Goal: Task Accomplishment & Management: Manage account settings

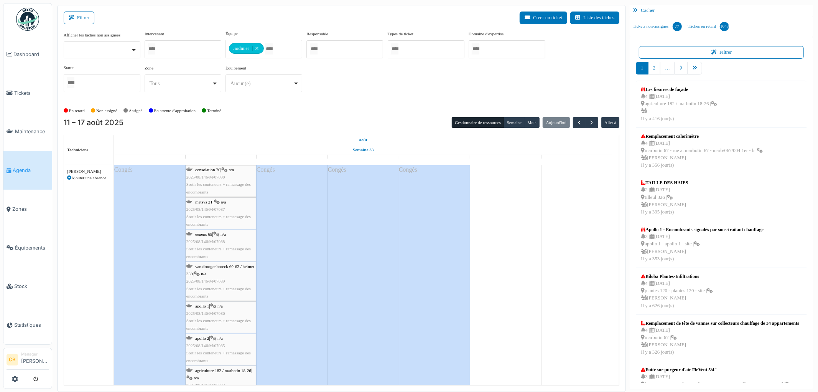
scroll to position [5125, 0]
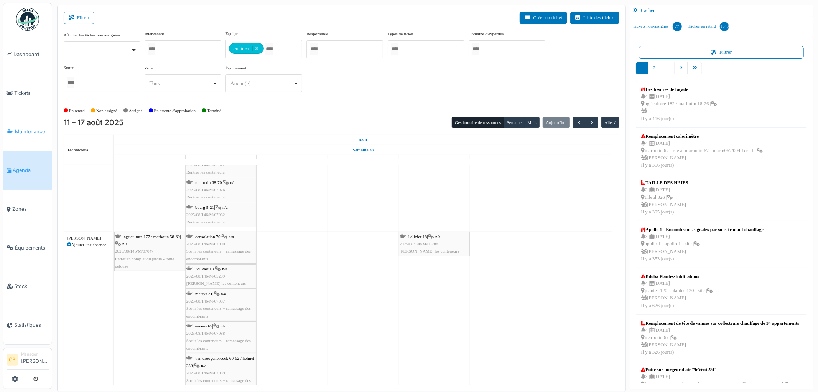
click at [29, 129] on span "Maintenance" at bounding box center [32, 131] width 34 height 7
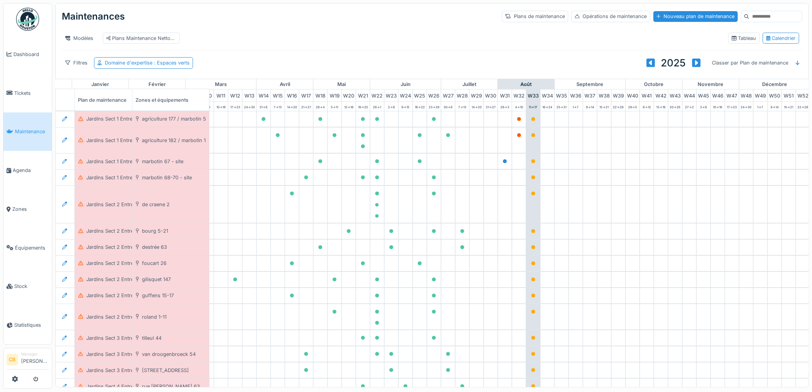
scroll to position [0, 171]
click at [20, 166] on span "Agenda" at bounding box center [31, 169] width 36 height 7
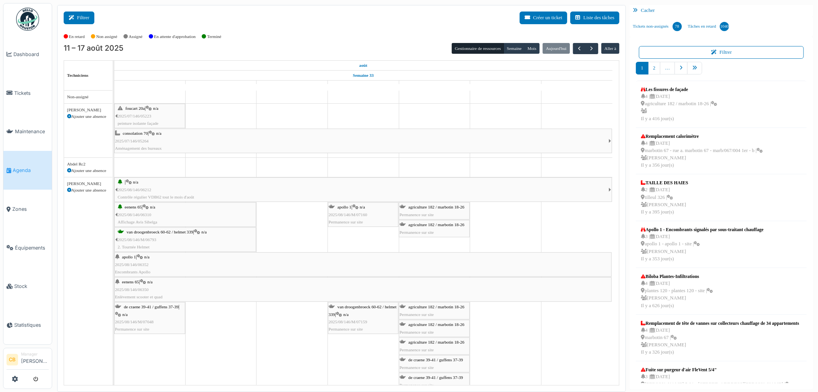
click at [84, 23] on button "Filtrer" at bounding box center [79, 18] width 31 height 13
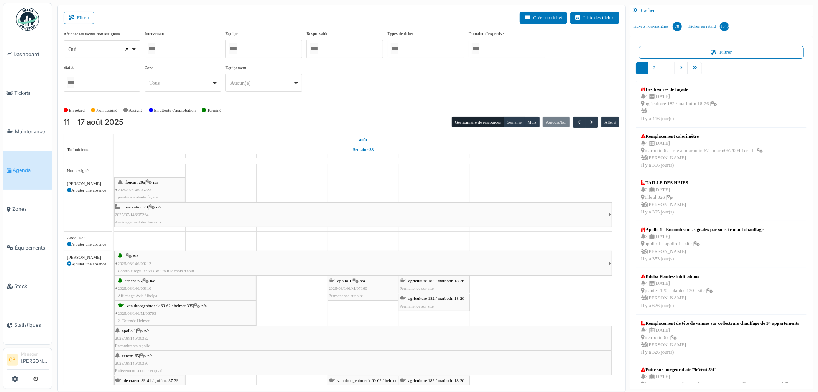
select select
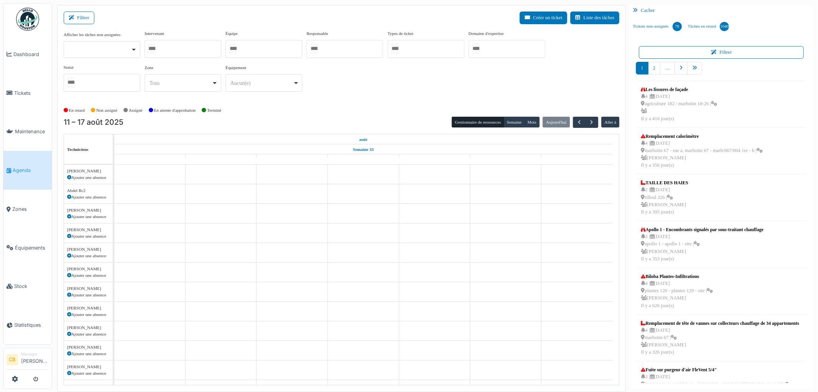
click at [237, 50] on input "Tous" at bounding box center [233, 48] width 8 height 11
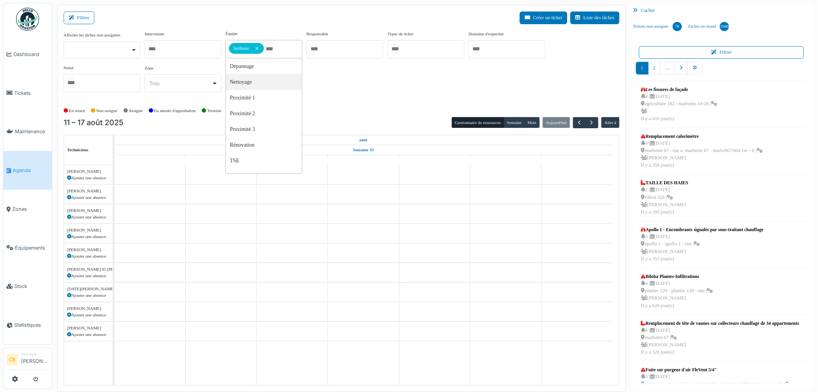
click at [348, 83] on div "Afficher les tâches non assignées Oui Non Intervenant [PERSON_NAME] [PERSON_NAM…" at bounding box center [342, 64] width 556 height 68
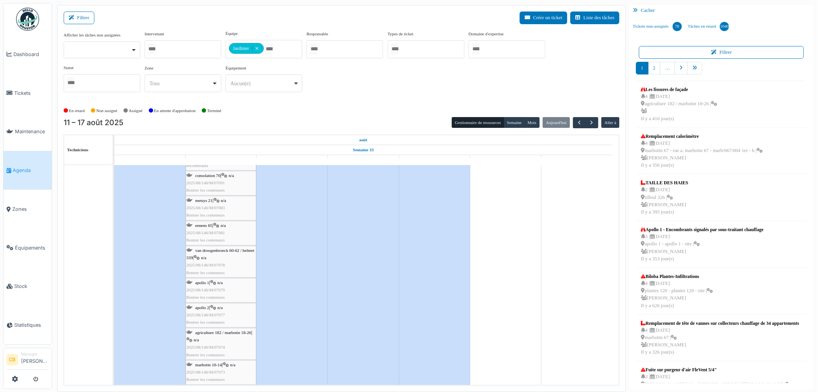
scroll to position [4224, 0]
click at [237, 184] on span "Sortir les conteneurs + ramassage des encombrants" at bounding box center [218, 188] width 64 height 12
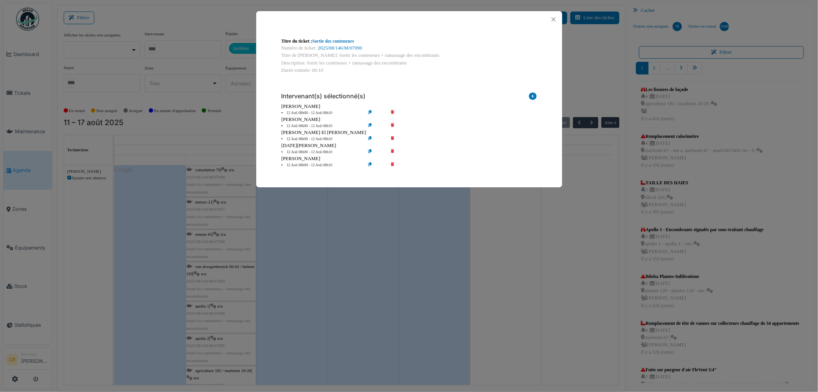
click at [394, 111] on icon at bounding box center [398, 113] width 22 height 6
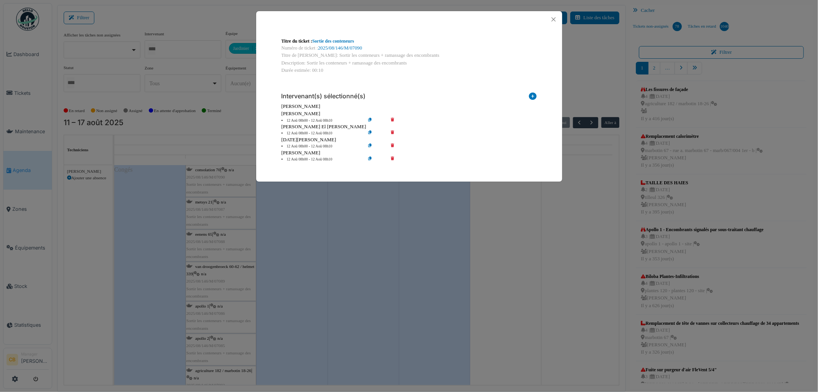
click at [361, 221] on div "Titre du ticket : Sortie des conteneurs Numéro de ticket : 2025/08/146/M/07090 …" at bounding box center [409, 196] width 818 height 392
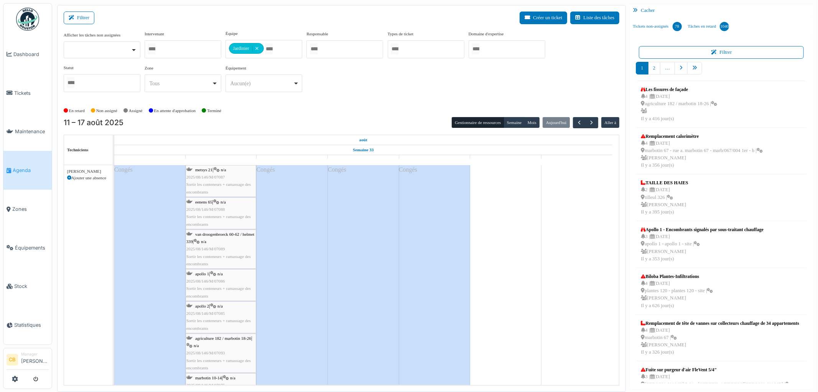
drag, startPoint x: 219, startPoint y: 181, endPoint x: 223, endPoint y: 181, distance: 3.9
click at [220, 181] on div "metsys 21 | n/a 2025/08/146/M/07087 Sortir les conteneurs + ramassage des encom…" at bounding box center [220, 181] width 69 height 30
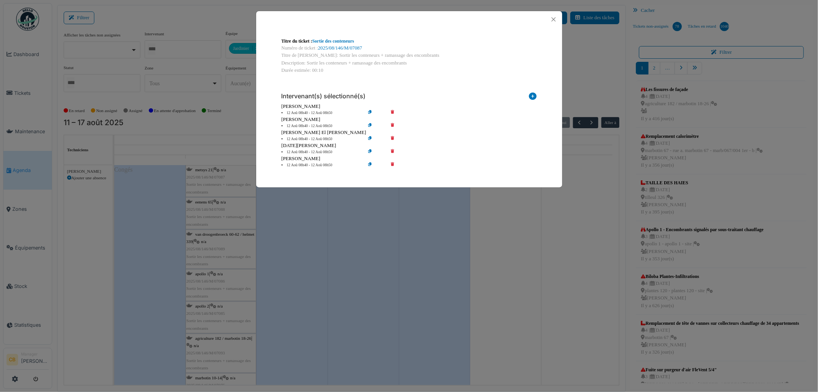
click at [393, 110] on icon at bounding box center [398, 113] width 22 height 6
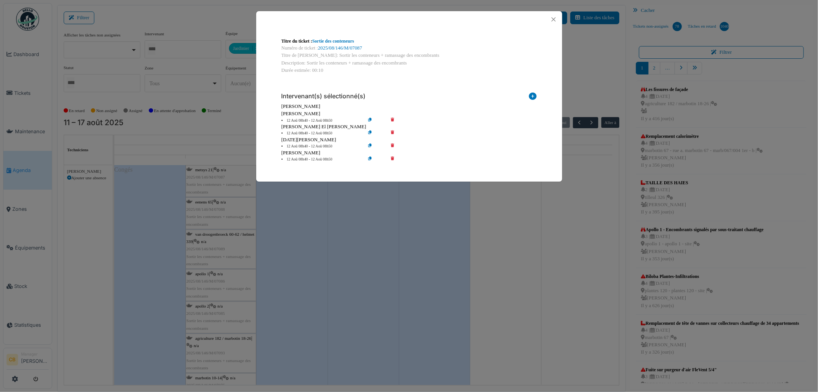
click at [354, 198] on div "Titre du ticket : Sortie des conteneurs Numéro de ticket : 2025/08/146/M/07087 …" at bounding box center [409, 196] width 818 height 392
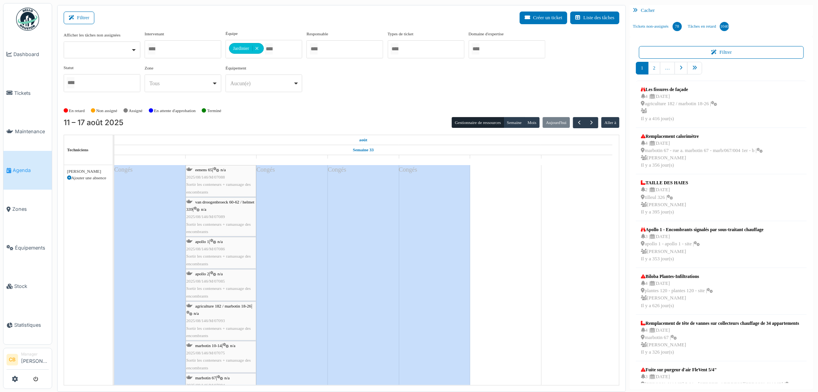
click at [220, 175] on span "2025/08/146/M/07088" at bounding box center [205, 177] width 39 height 5
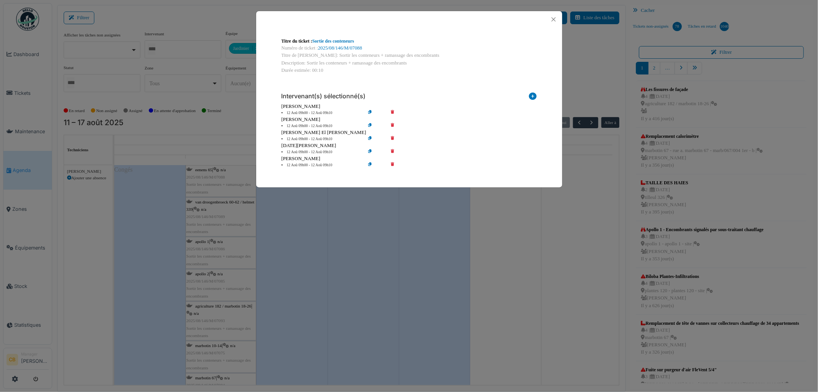
click at [393, 111] on icon at bounding box center [398, 113] width 22 height 6
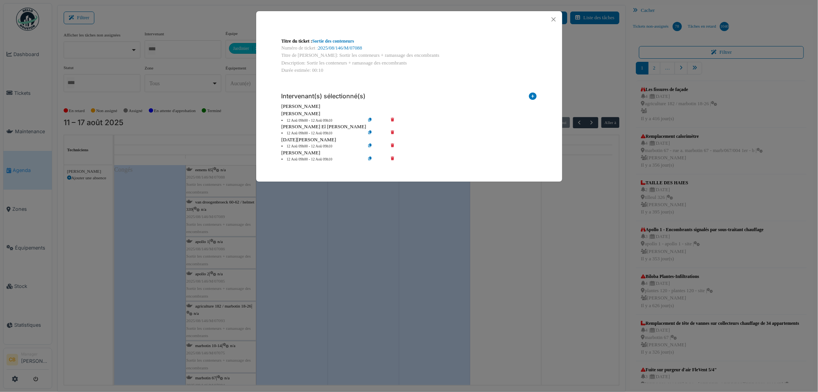
click at [344, 220] on div "Titre du ticket : Sortie des conteneurs Numéro de ticket : 2025/08/146/M/07088 …" at bounding box center [409, 196] width 818 height 392
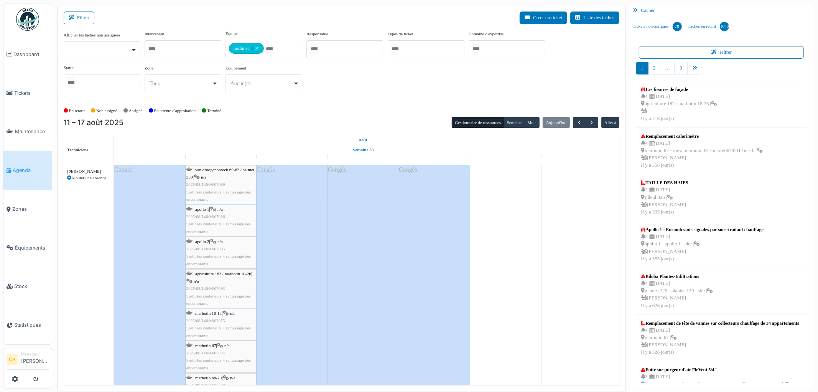
click at [247, 178] on div "van droogenbroeck 60-62 / helmet 339 | n/a 2025/08/146/M/07089 Sortir les conte…" at bounding box center [220, 184] width 69 height 37
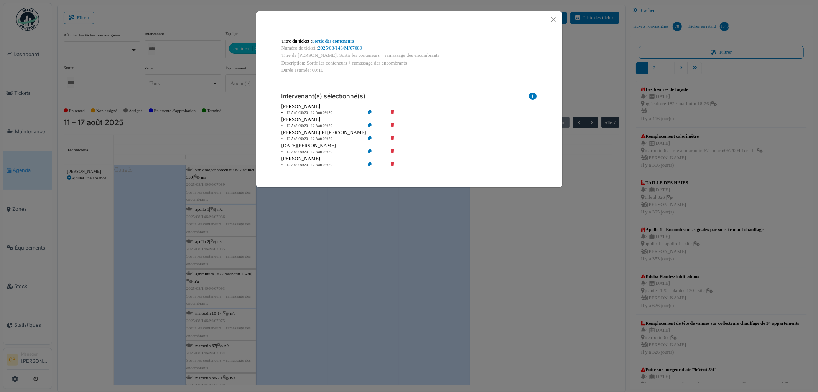
click at [394, 110] on icon at bounding box center [398, 113] width 22 height 6
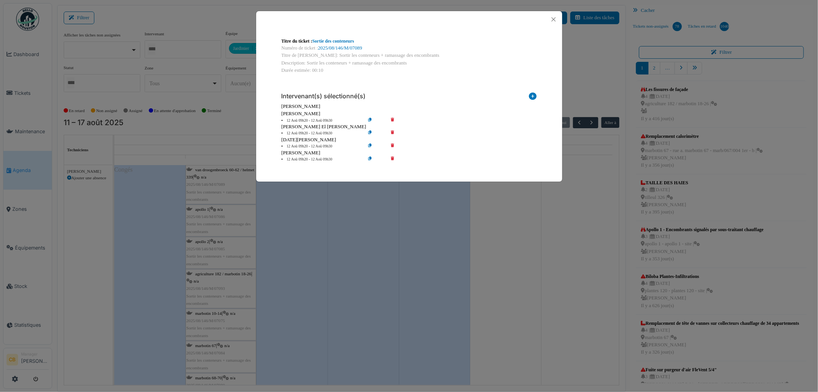
click at [317, 216] on div "Titre du ticket : Sortie des conteneurs Numéro de ticket : 2025/08/146/M/07089 …" at bounding box center [409, 196] width 818 height 392
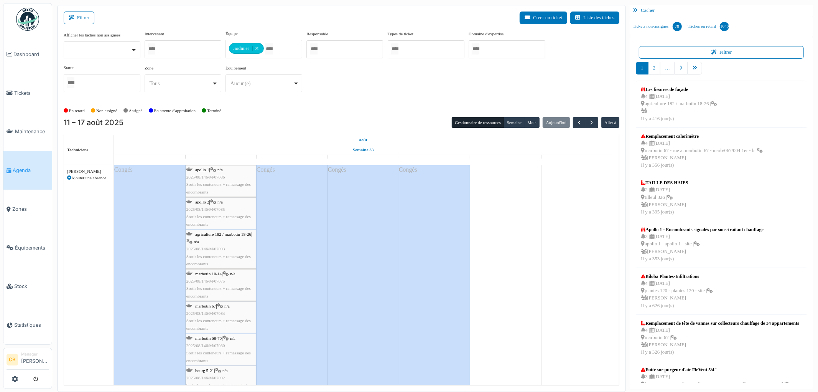
click at [221, 179] on span "2025/08/146/M/07086" at bounding box center [205, 177] width 39 height 5
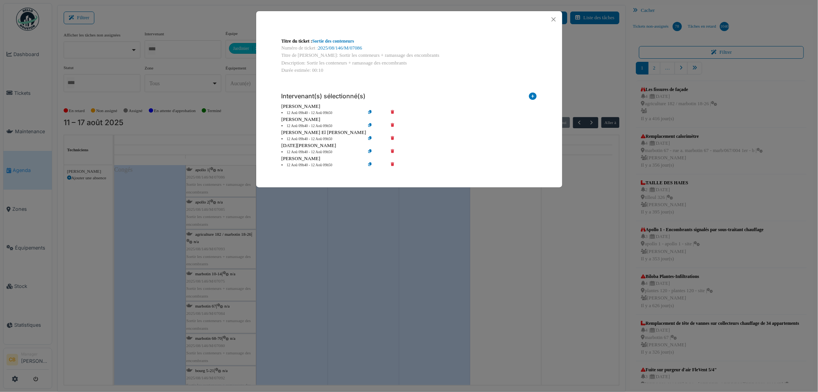
click at [392, 110] on icon at bounding box center [398, 113] width 22 height 6
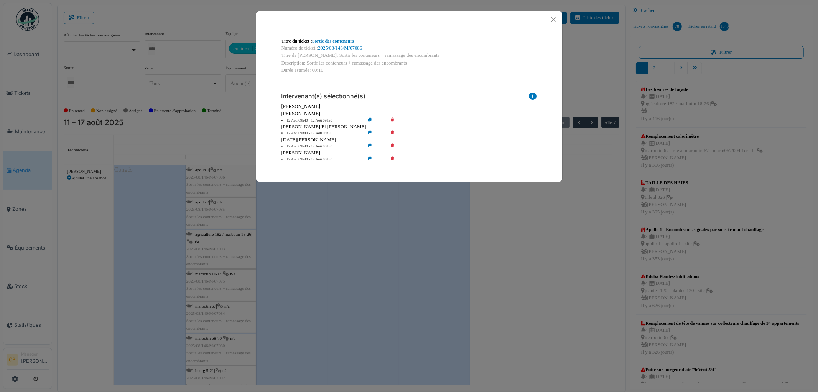
click at [293, 230] on div "Titre du ticket : Sortie des conteneurs Numéro de ticket : 2025/08/146/M/07086 …" at bounding box center [409, 196] width 818 height 392
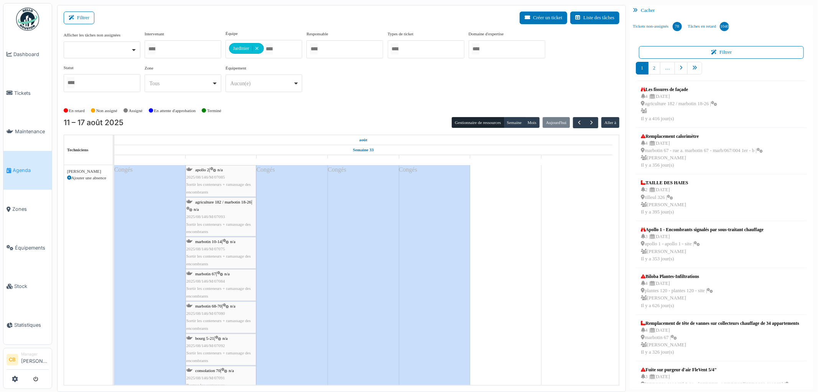
click at [233, 186] on span "Sortir les conteneurs + ramassage des encombrants" at bounding box center [218, 188] width 64 height 12
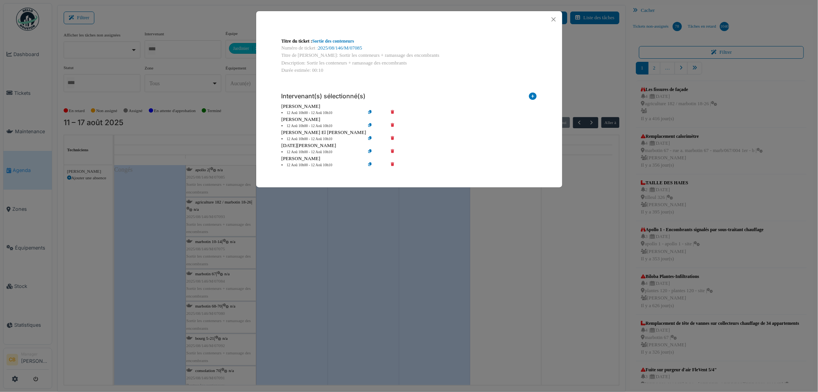
click at [392, 111] on icon at bounding box center [398, 113] width 22 height 6
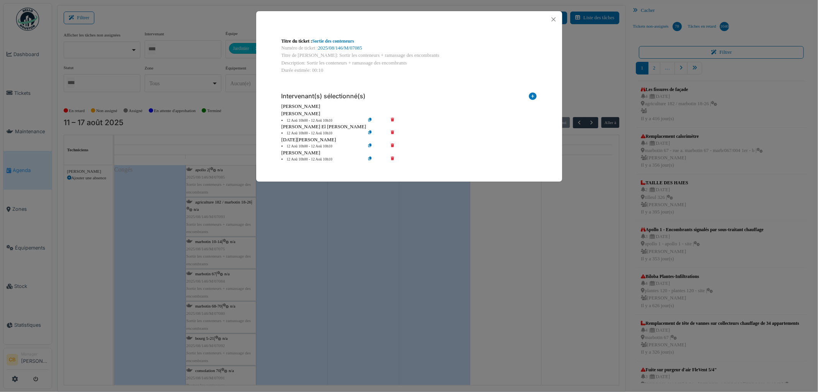
click at [281, 227] on div "Titre du ticket : Sortie des conteneurs Numéro de ticket : 2025/08/146/M/07085 …" at bounding box center [409, 196] width 818 height 392
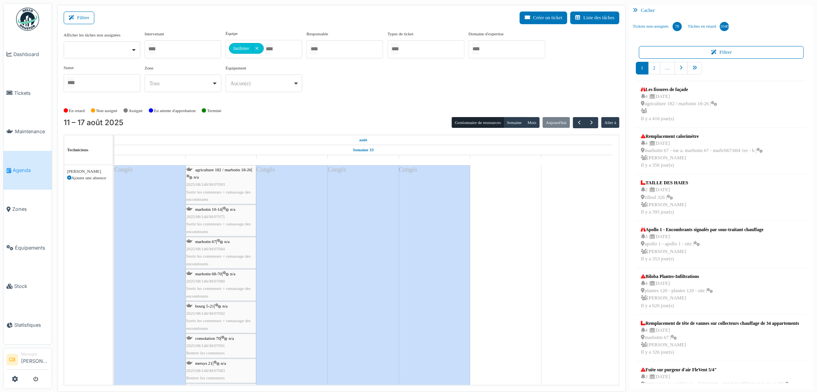
click at [240, 193] on span "Sortir les conteneurs + ramassage des encombrants" at bounding box center [218, 195] width 64 height 12
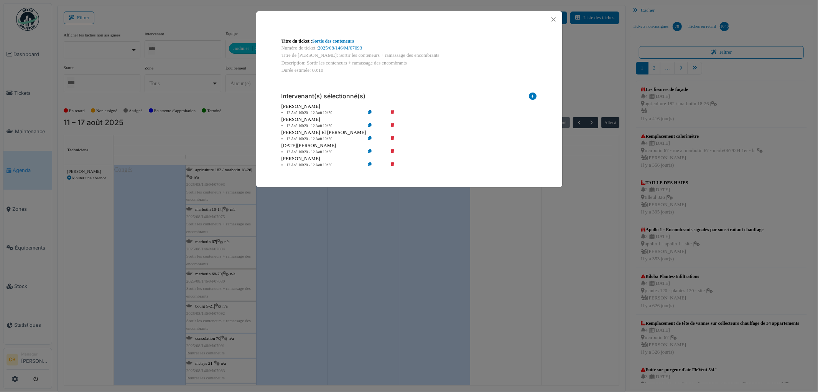
click at [393, 110] on icon at bounding box center [398, 113] width 22 height 6
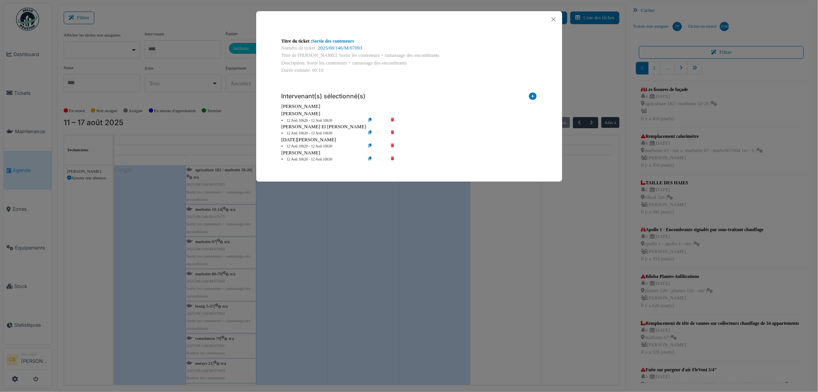
click at [301, 219] on div "Titre du ticket : Sortie des conteneurs Numéro de ticket : 2025/08/146/M/07093 …" at bounding box center [409, 196] width 818 height 392
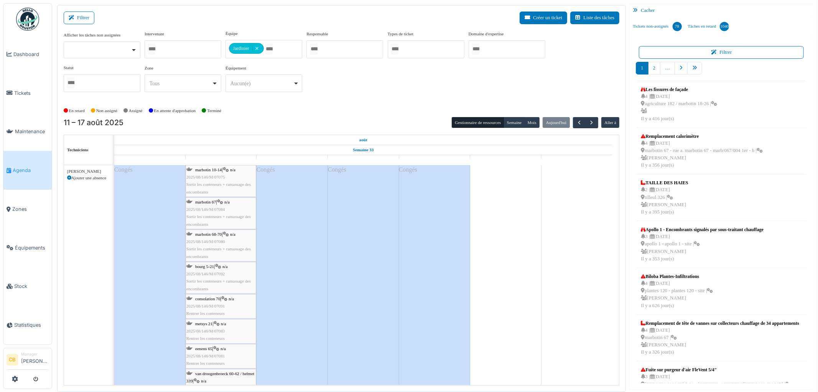
click at [232, 187] on span "Sortir les conteneurs + ramassage des encombrants" at bounding box center [218, 188] width 64 height 12
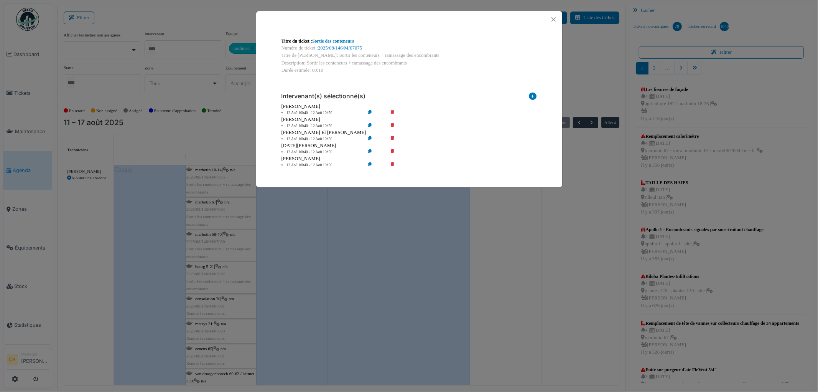
click at [392, 112] on icon at bounding box center [398, 113] width 22 height 6
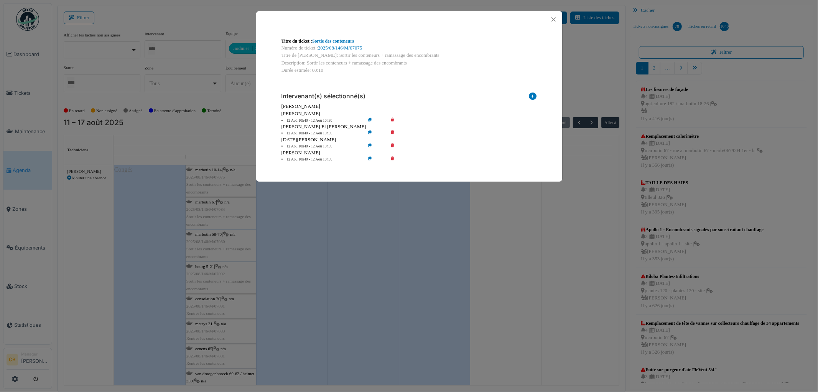
click at [298, 222] on div "Titre du ticket : Sortie des conteneurs Numéro de ticket : 2025/08/146/M/07075 …" at bounding box center [409, 196] width 818 height 392
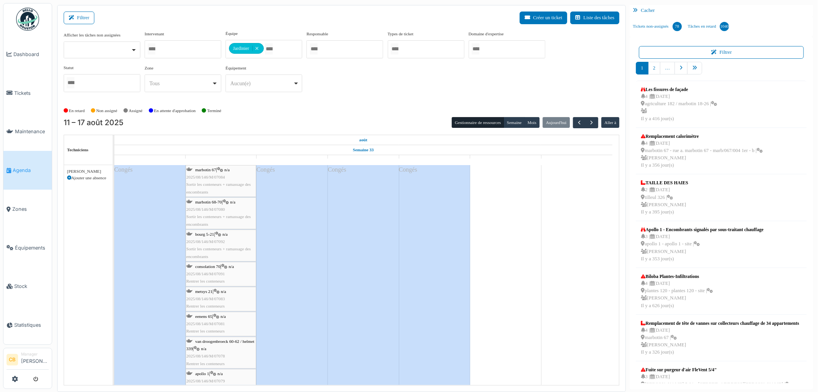
click at [241, 207] on div "marbotin 68-70 | n/a 2025/08/146/M/07080 Sortir les conteneurs + ramassage des …" at bounding box center [220, 213] width 69 height 30
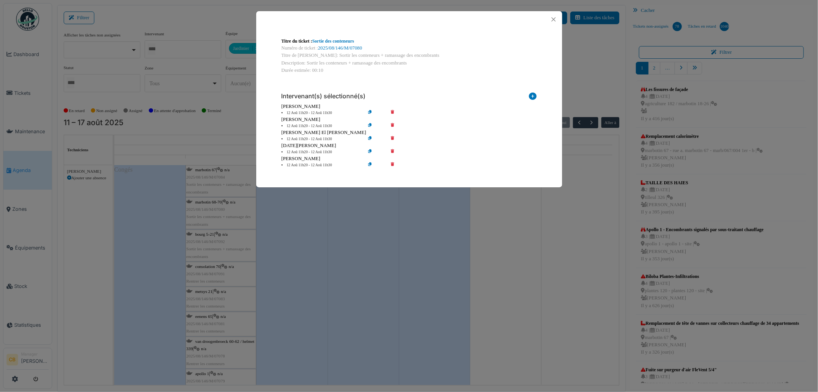
click at [392, 112] on icon at bounding box center [398, 113] width 22 height 6
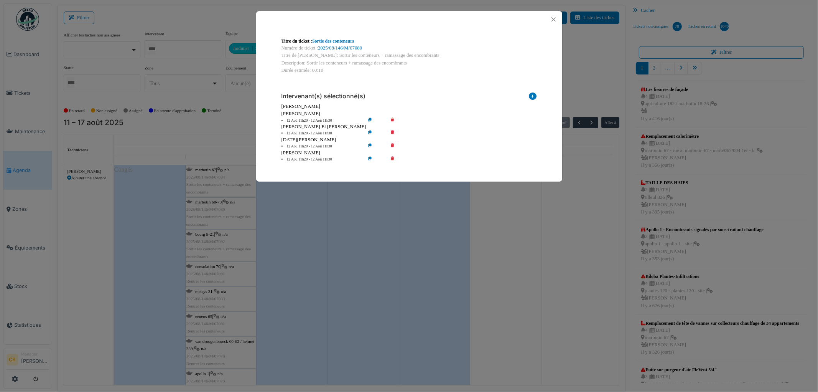
click at [305, 229] on div "Titre du ticket : Sortie des conteneurs Numéro de ticket : 2025/08/146/M/07080 …" at bounding box center [409, 196] width 818 height 392
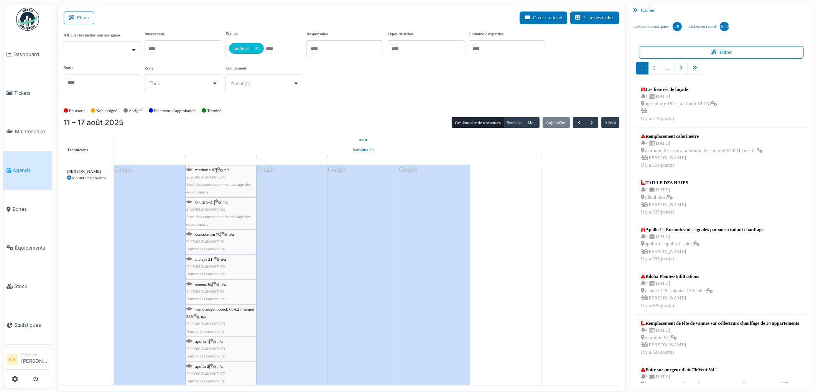
click at [221, 209] on span "2025/08/146/M/07092" at bounding box center [205, 209] width 39 height 5
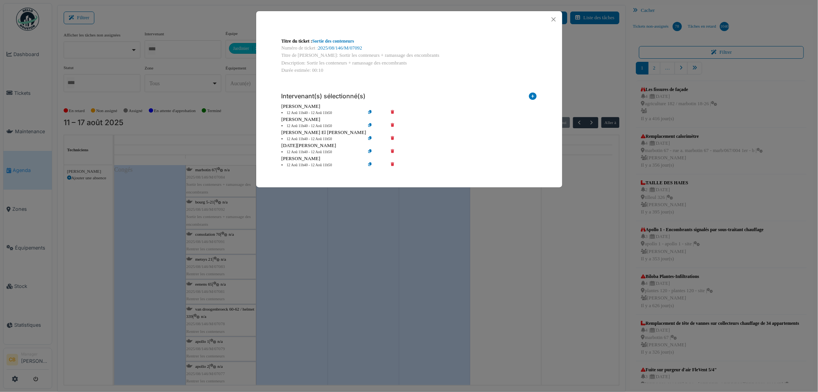
click at [394, 110] on icon at bounding box center [398, 113] width 22 height 6
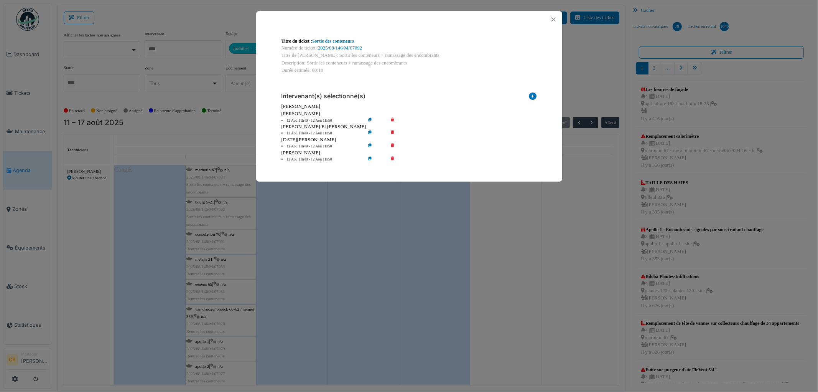
click at [305, 220] on div "Titre du ticket : Sortie des conteneurs Numéro de ticket : 2025/08/146/M/07092 …" at bounding box center [409, 196] width 818 height 392
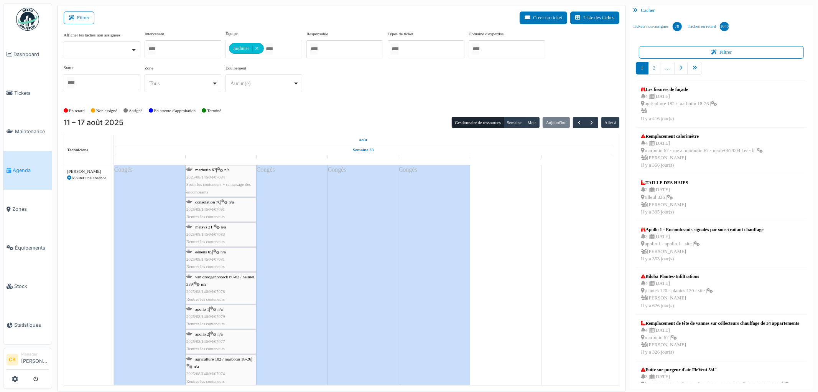
click at [232, 210] on div "consolation 70 | n/a 2025/08/146/M/07091 Rentrer les conteneurs" at bounding box center [220, 209] width 69 height 22
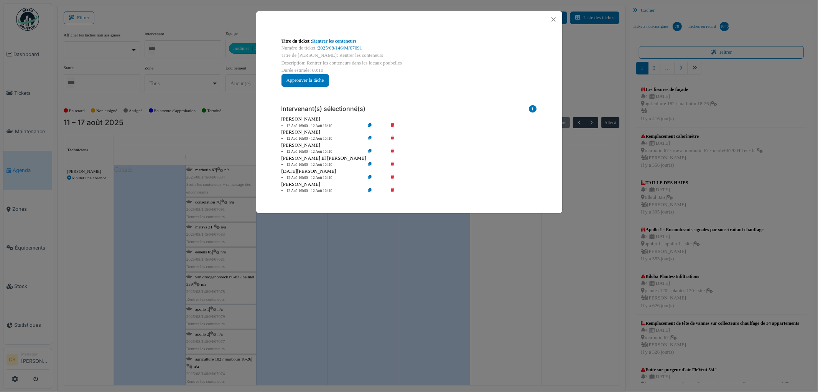
click at [394, 123] on icon at bounding box center [398, 126] width 22 height 6
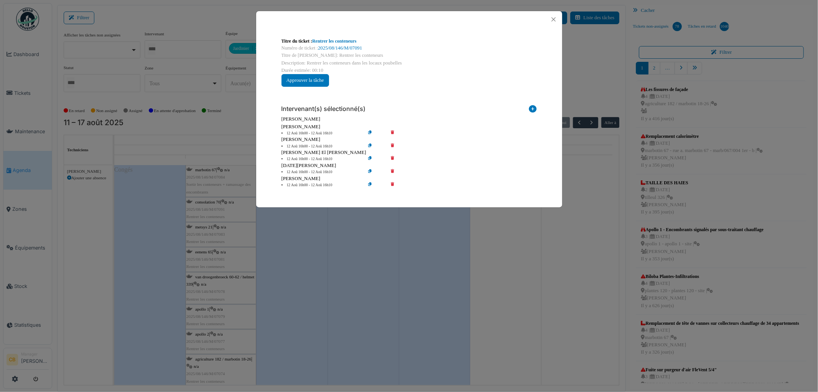
click at [285, 224] on div "Titre du ticket : Rentrer les conteneurs Numéro de ticket : 2025/08/146/M/07091…" at bounding box center [409, 196] width 818 height 392
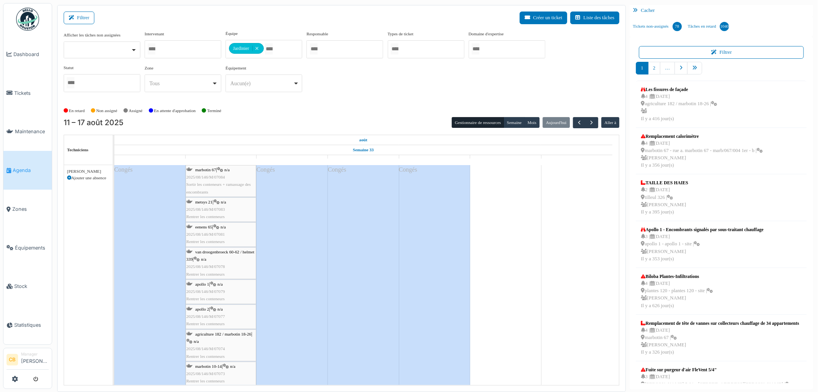
click at [208, 208] on span "2025/08/146/M/07083" at bounding box center [205, 209] width 39 height 5
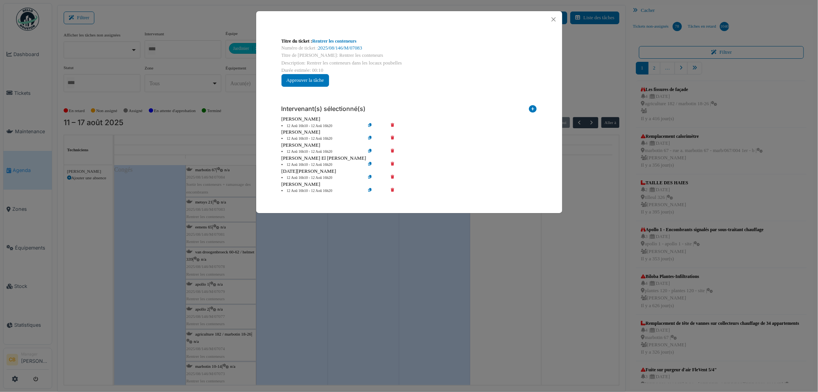
click at [392, 124] on icon at bounding box center [398, 126] width 22 height 6
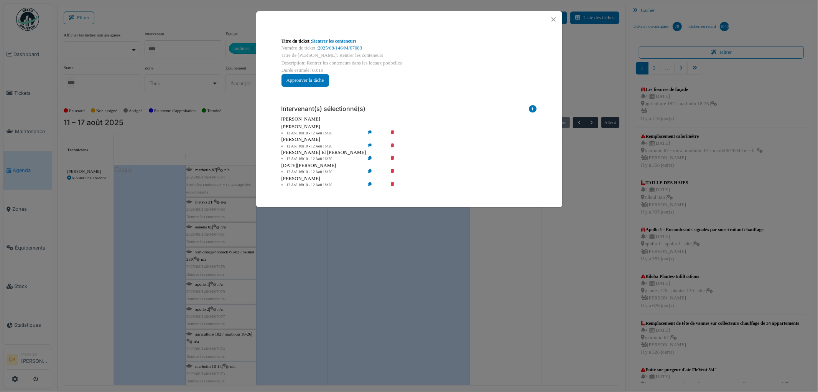
click at [296, 244] on div "Titre du ticket : Rentrer les conteneurs Numéro de ticket : 2025/08/146/M/07083…" at bounding box center [409, 196] width 818 height 392
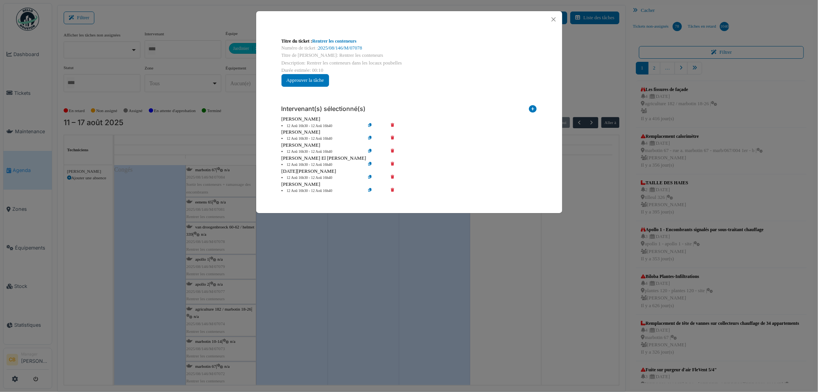
click at [392, 124] on icon at bounding box center [398, 126] width 22 height 6
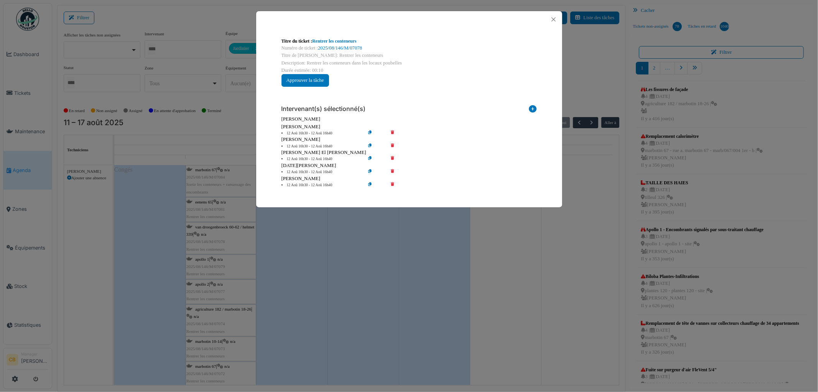
click at [298, 247] on div "Titre du ticket : Rentrer les conteneurs Numéro de ticket : 2025/08/146/M/07078…" at bounding box center [409, 196] width 818 height 392
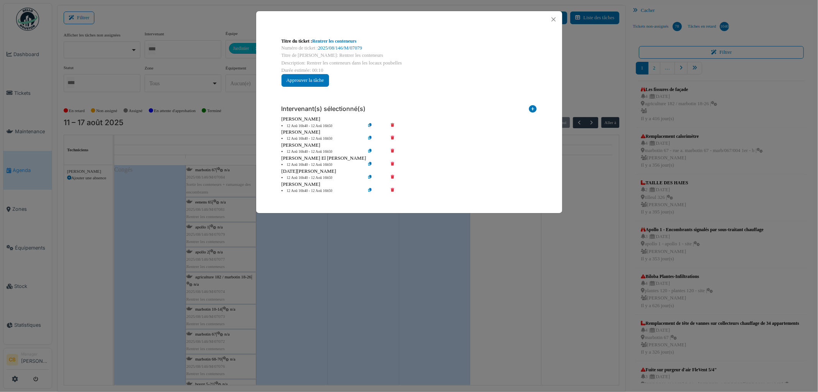
click at [394, 124] on icon at bounding box center [398, 126] width 22 height 6
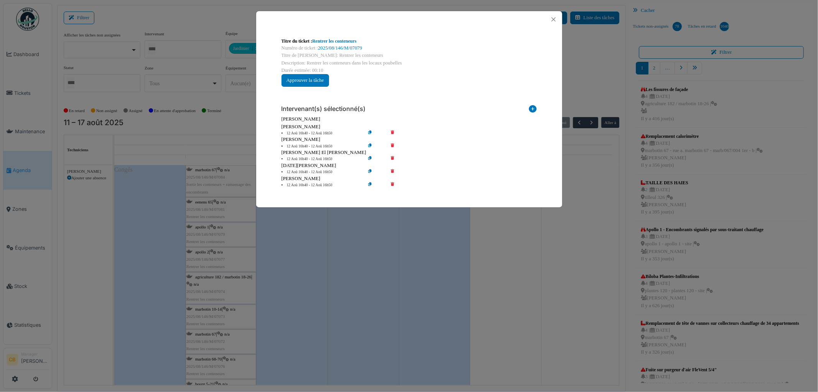
click at [302, 267] on div "Titre du ticket : Rentrer les conteneurs Numéro de ticket : 2025/08/146/M/07079…" at bounding box center [409, 196] width 818 height 392
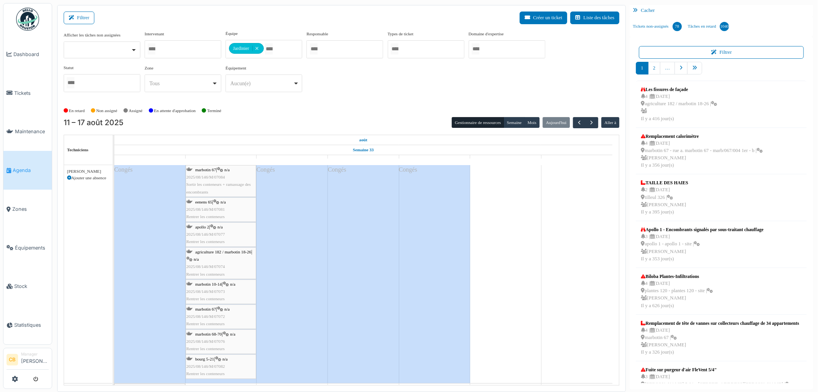
click at [232, 232] on div "apollo 2 | n/a 2025/08/146/M/07077 Rentrer les conteneurs" at bounding box center [220, 234] width 69 height 22
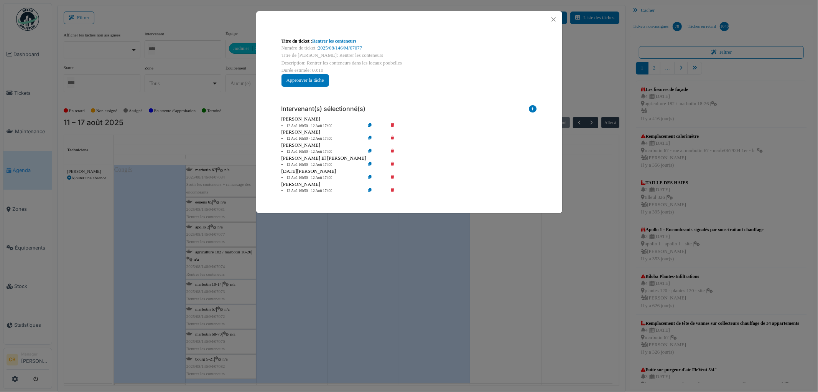
click at [393, 123] on icon at bounding box center [398, 126] width 22 height 6
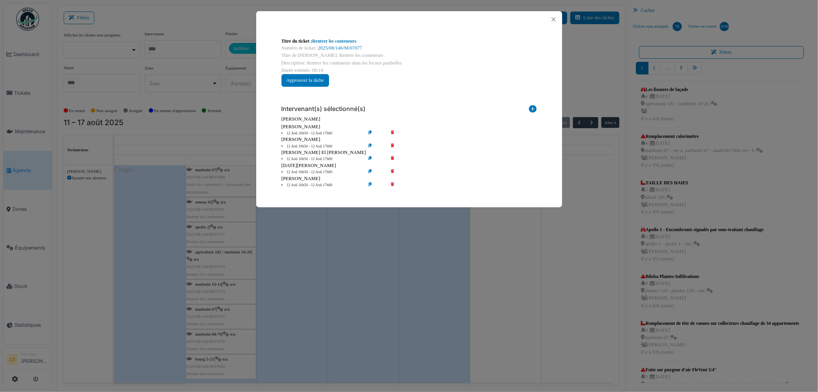
click at [309, 234] on div "Titre du ticket : Rentrer les conteneurs Numéro de ticket : 2025/08/146/M/07077…" at bounding box center [409, 196] width 818 height 392
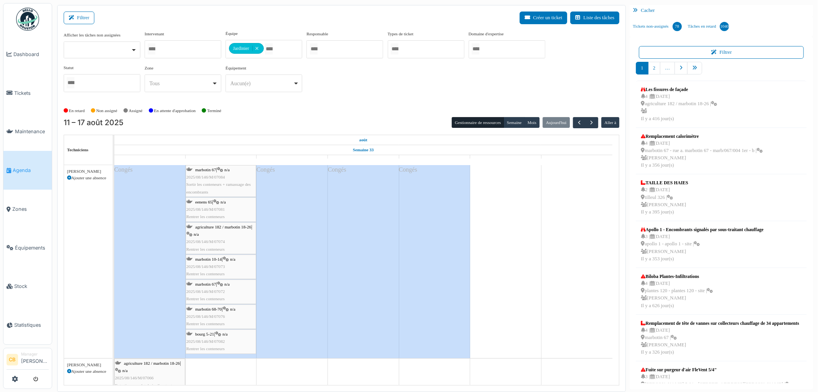
click at [223, 229] on span "agriculture 182 / marbotin 18-26" at bounding box center [223, 226] width 56 height 5
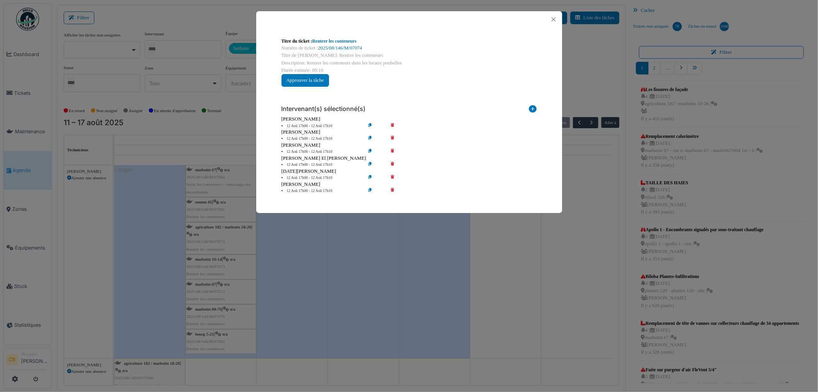
click at [393, 123] on icon at bounding box center [398, 126] width 22 height 6
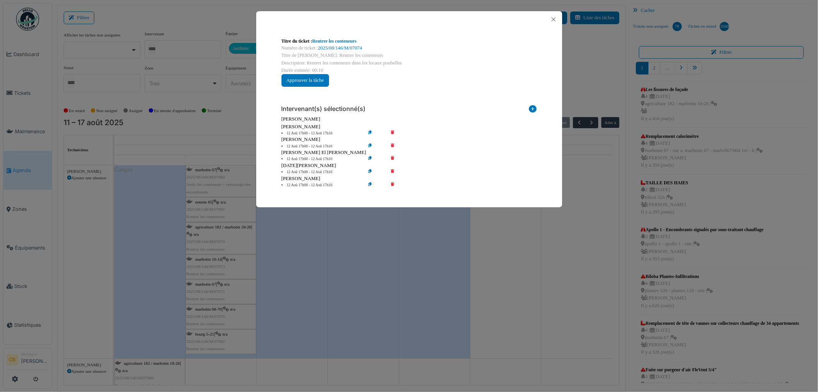
click at [295, 252] on div "Titre du ticket : Rentrer les conteneurs Numéro de ticket : 2025/08/146/M/07074…" at bounding box center [409, 196] width 818 height 392
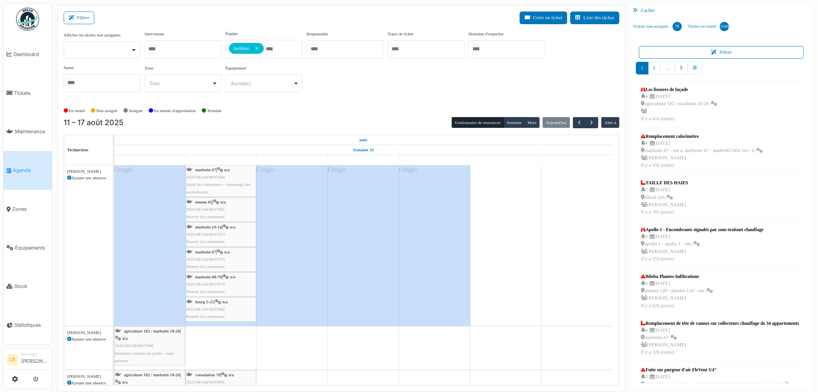
click at [232, 236] on div "marbotin 10-14 | n/a 2025/08/146/M/07073 Rentrer les conteneurs" at bounding box center [220, 234] width 69 height 22
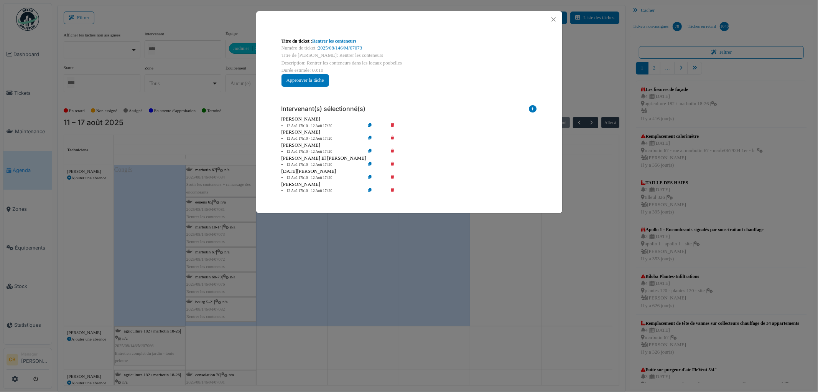
click at [393, 124] on icon at bounding box center [398, 126] width 22 height 6
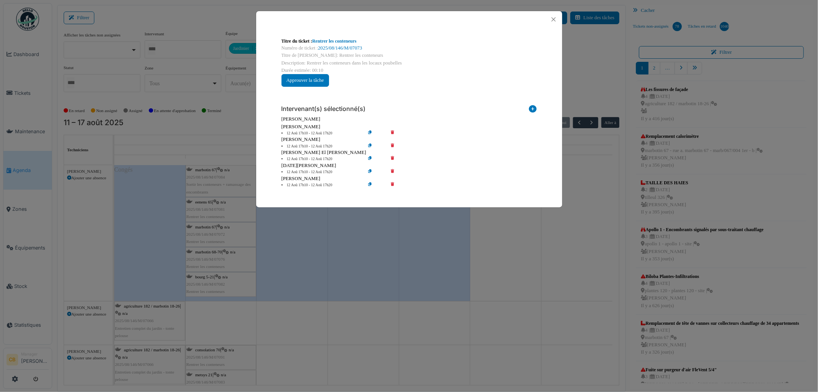
click at [347, 250] on div "Titre du ticket : Rentrer les conteneurs Numéro de ticket : 2025/08/146/M/07073…" at bounding box center [409, 196] width 818 height 392
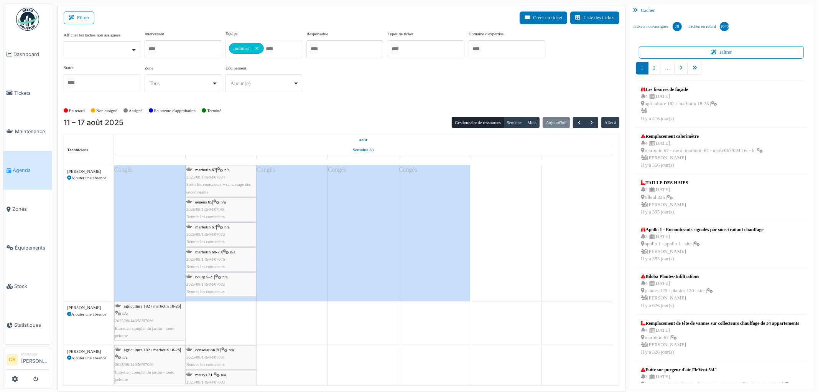
click at [219, 231] on div "marbotin 67 | n/a 2025/08/146/M/07072 Rentrer les conteneurs" at bounding box center [220, 234] width 69 height 22
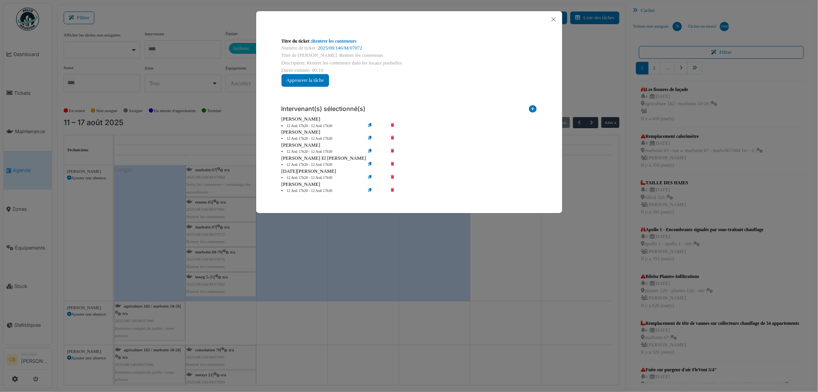
drag, startPoint x: 392, startPoint y: 124, endPoint x: 382, endPoint y: 133, distance: 13.8
click at [392, 124] on icon at bounding box center [398, 126] width 22 height 6
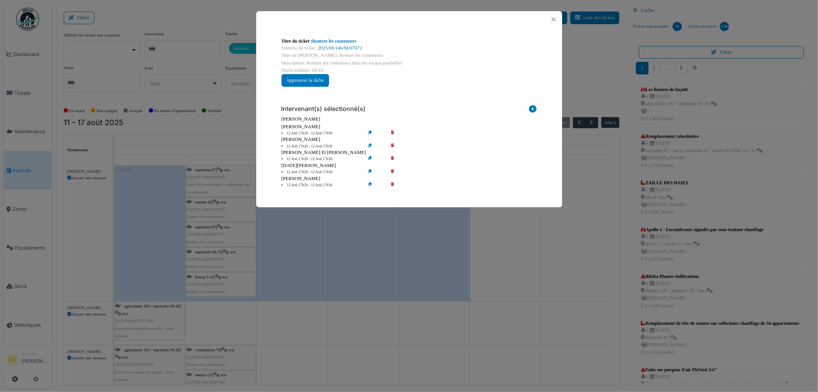
click at [323, 224] on div "Titre du ticket : Rentrer les conteneurs Numéro de ticket : 2025/08/146/M/07072…" at bounding box center [409, 196] width 818 height 392
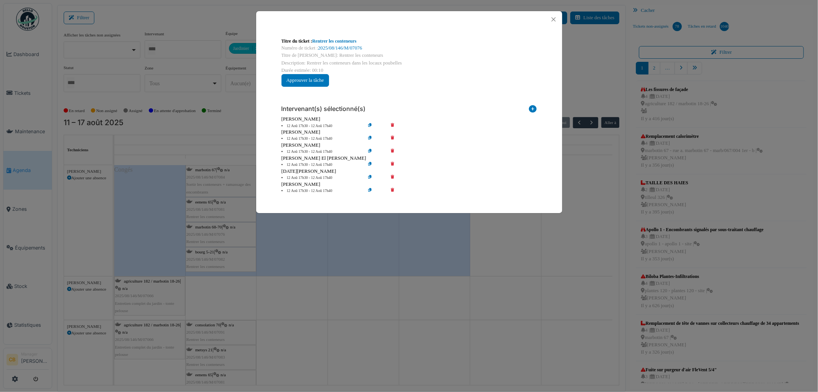
click at [393, 125] on icon at bounding box center [398, 126] width 22 height 6
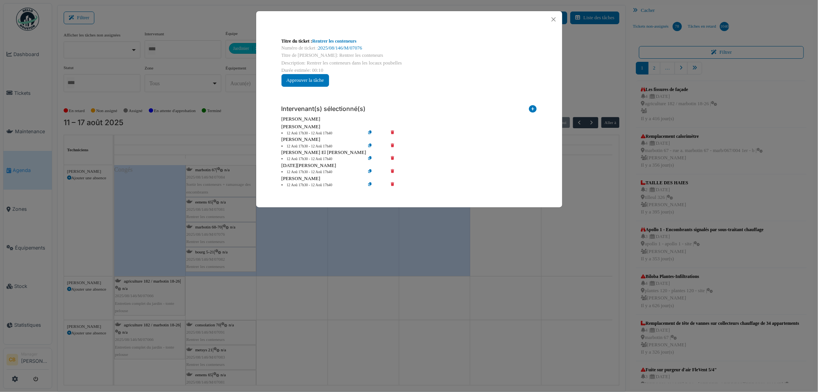
click at [308, 241] on div "Titre du ticket : Rentrer les conteneurs Numéro de ticket : 2025/08/146/M/07076…" at bounding box center [409, 196] width 818 height 392
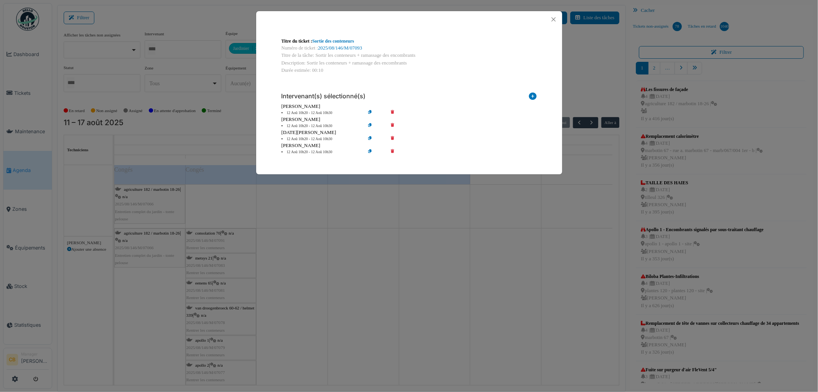
scroll to position [3154, 0]
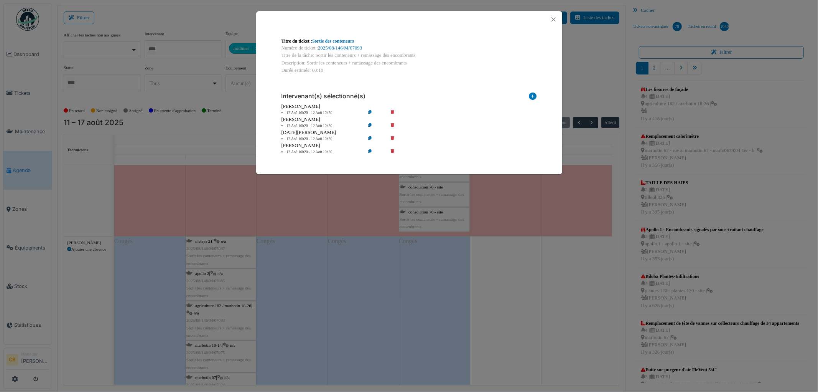
click at [392, 124] on icon at bounding box center [398, 126] width 22 height 6
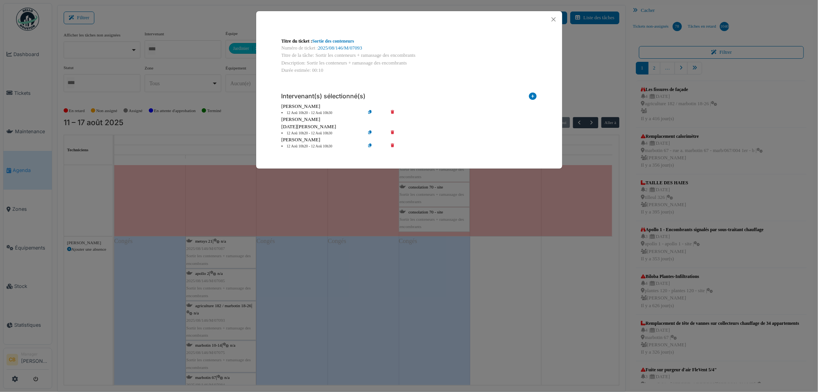
click at [320, 279] on div "Titre du ticket : Sortie des conteneurs Numéro de ticket : 2025/08/146/M/07093 …" at bounding box center [409, 196] width 818 height 392
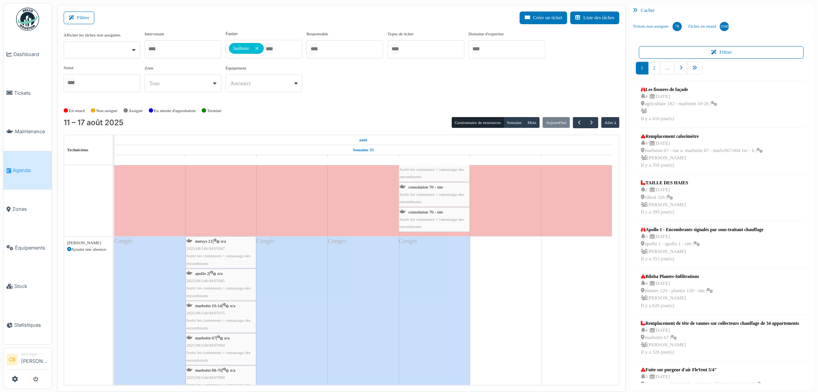
click at [208, 285] on div "apollo 2 | n/a 2025/08/146/M/07085 Sortir les conteneurs + ramassage des encomb…" at bounding box center [220, 285] width 69 height 30
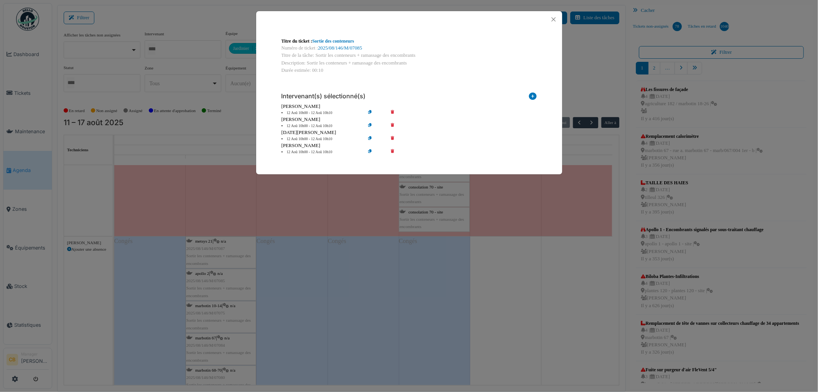
click at [393, 124] on icon at bounding box center [398, 126] width 22 height 6
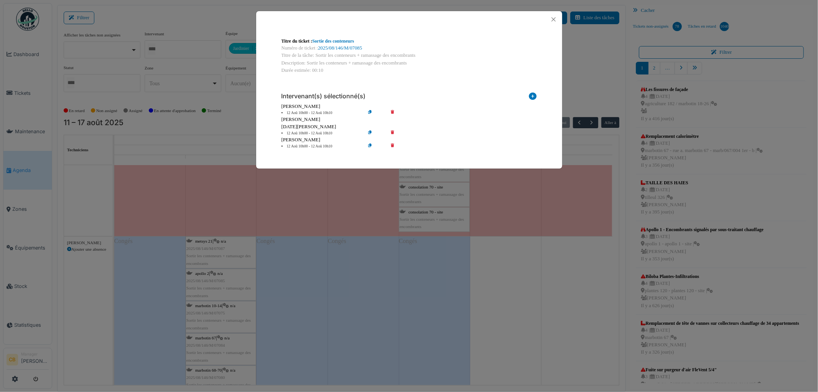
click at [293, 300] on div "Titre du ticket : Sortie des conteneurs Numéro de ticket : 2025/08/146/M/07085 …" at bounding box center [409, 196] width 818 height 392
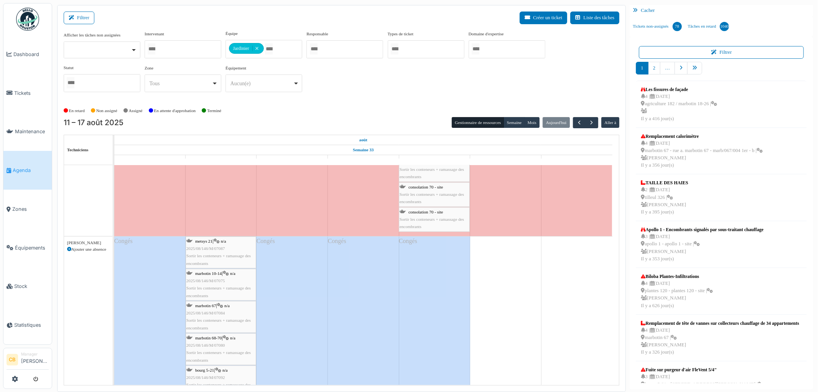
click at [214, 282] on span "2025/08/146/M/07075" at bounding box center [205, 280] width 39 height 5
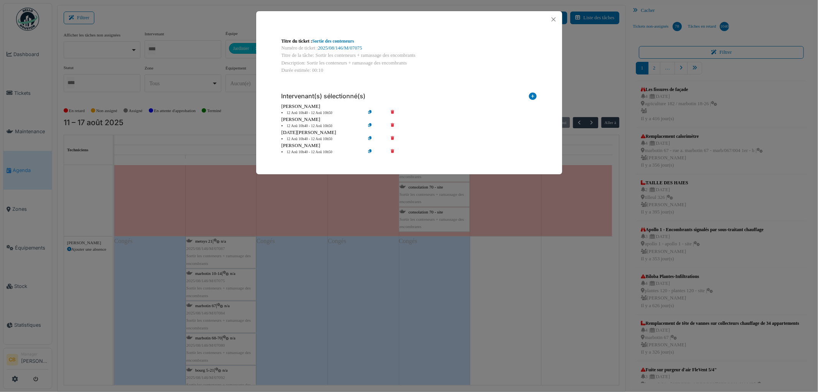
click at [393, 124] on icon at bounding box center [398, 126] width 22 height 6
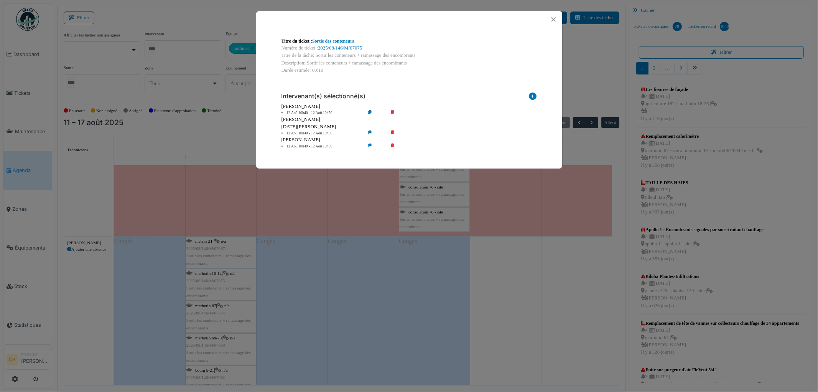
click at [335, 255] on div "Titre du ticket : Sortie des conteneurs Numéro de ticket : 2025/08/146/M/07075 …" at bounding box center [409, 196] width 818 height 392
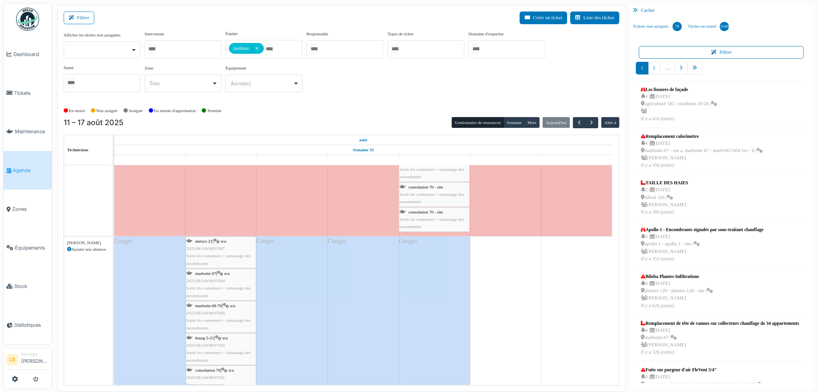
click at [196, 278] on div "marbotin 67 | n/a 2025/08/146/M/07084 Sortir les conteneurs + ramassage des enc…" at bounding box center [220, 285] width 69 height 30
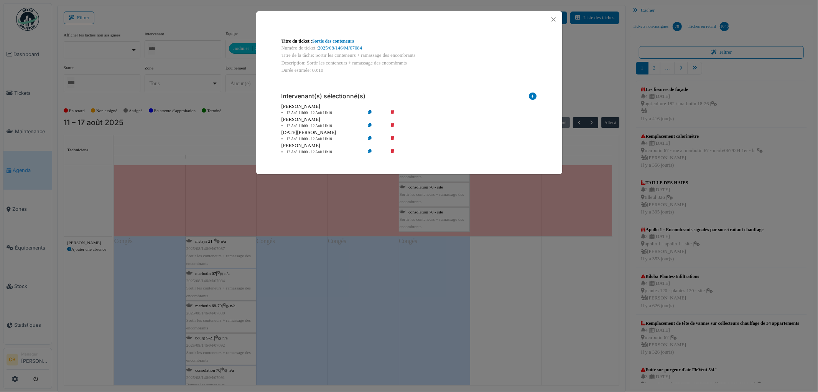
click at [393, 123] on icon at bounding box center [398, 126] width 22 height 6
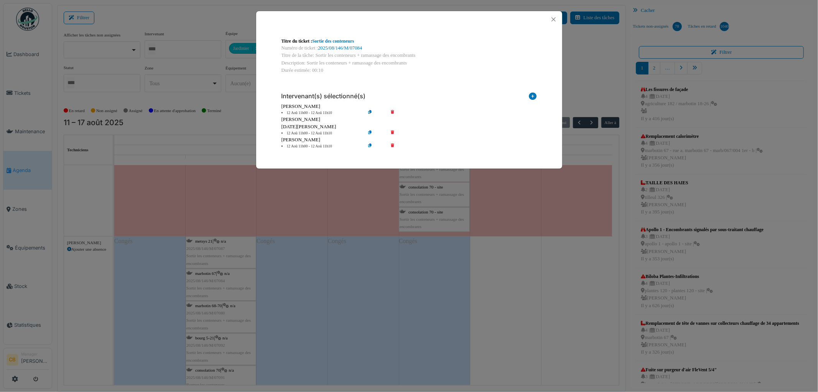
click at [325, 255] on div "Titre du ticket : Sortie des conteneurs Numéro de ticket : 2025/08/146/M/07084 …" at bounding box center [409, 196] width 818 height 392
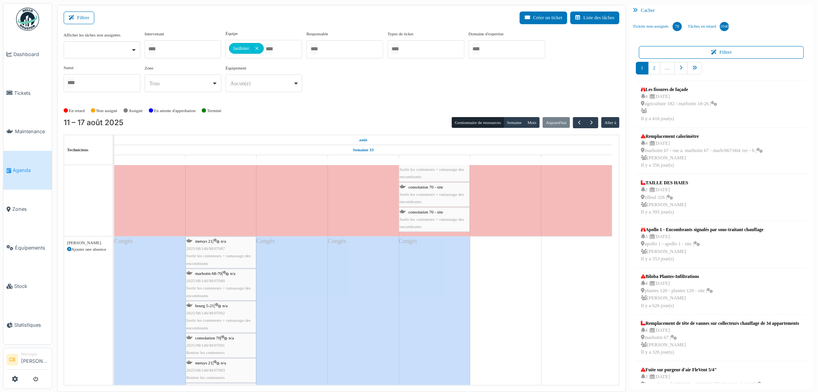
click at [219, 278] on div "marbotin 68-70 | n/a 2025/08/146/M/07080 Sortir les conteneurs + ramassage des …" at bounding box center [220, 285] width 69 height 30
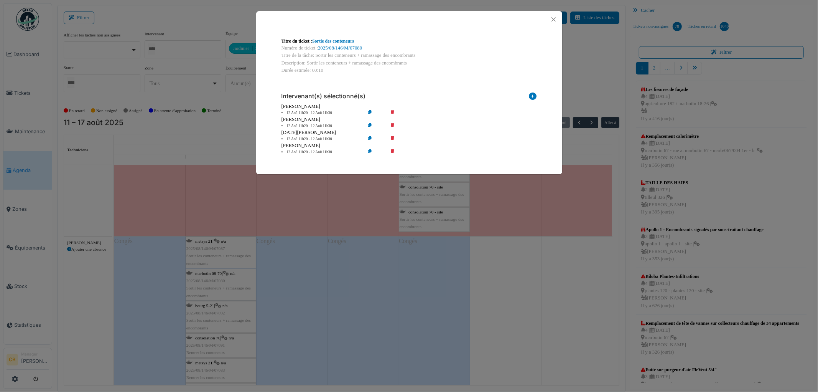
click at [393, 124] on icon at bounding box center [398, 126] width 22 height 6
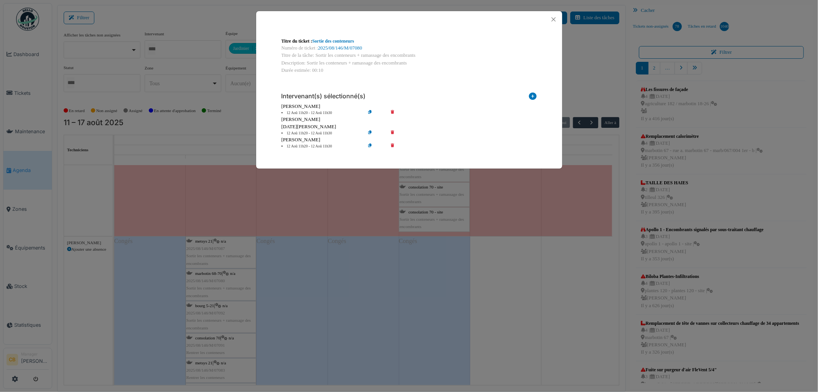
click at [298, 274] on div "Titre du ticket : Sortie des conteneurs Numéro de ticket : 2025/08/146/M/07080 …" at bounding box center [409, 196] width 818 height 392
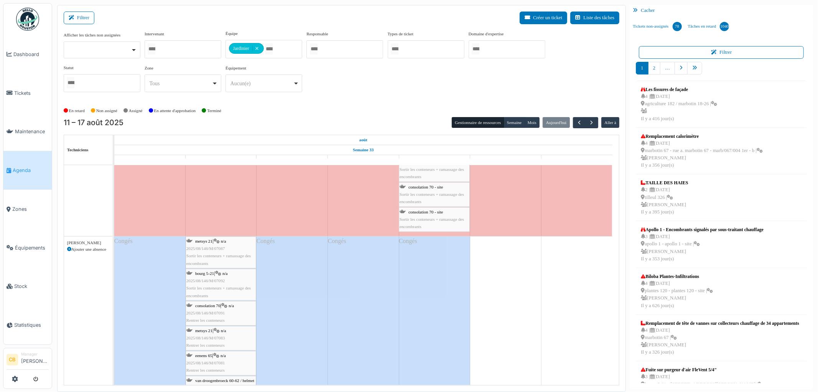
click at [223, 280] on span "2025/08/146/M/07092" at bounding box center [205, 280] width 39 height 5
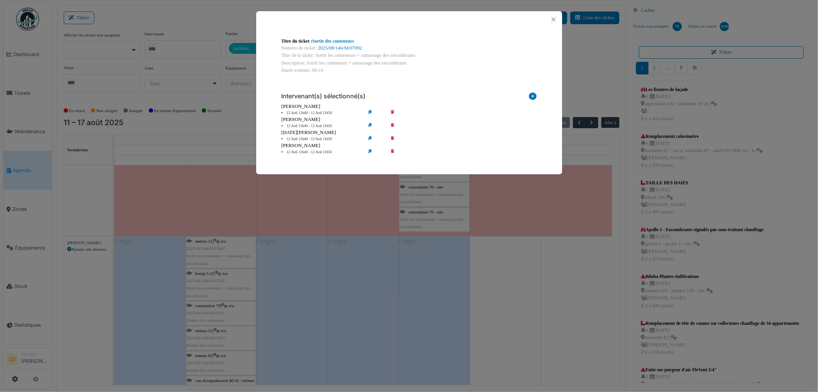
click at [393, 124] on icon at bounding box center [398, 126] width 22 height 6
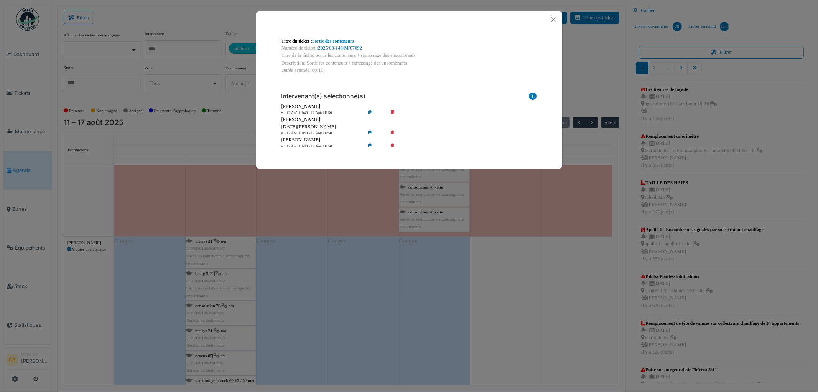
click at [300, 270] on div "Titre du ticket : Sortie des conteneurs Numéro de ticket : 2025/08/146/M/07092 …" at bounding box center [409, 196] width 818 height 392
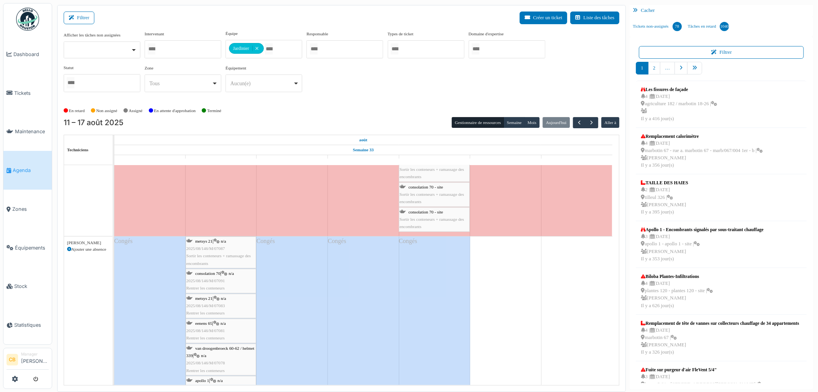
click at [217, 279] on span "2025/08/146/M/07091" at bounding box center [205, 280] width 39 height 5
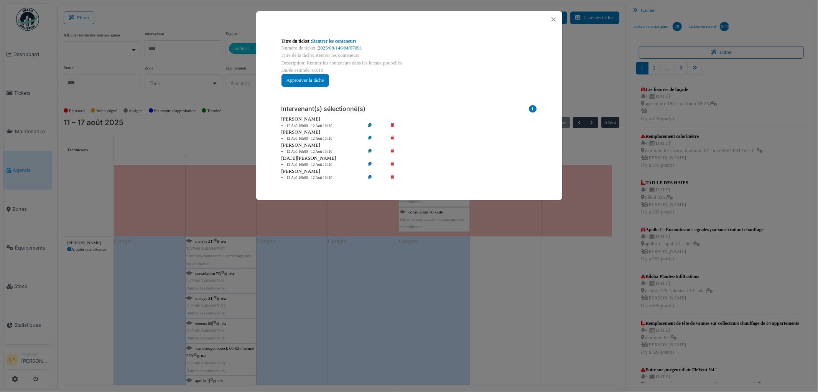
click at [393, 150] on icon at bounding box center [398, 152] width 22 height 6
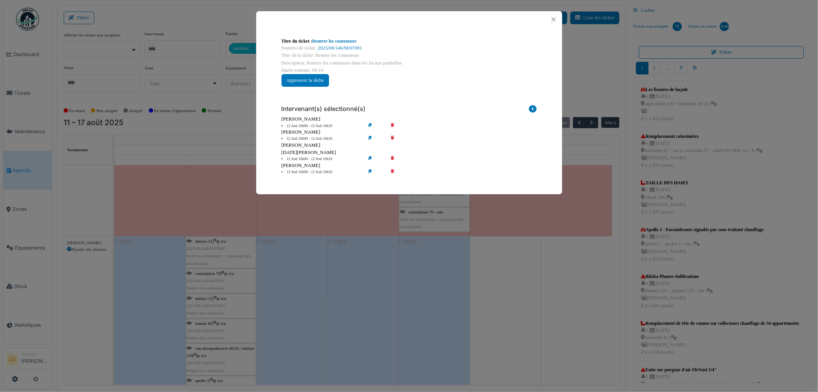
click at [316, 294] on div "Titre du ticket : Rentrer les conteneurs Numéro de ticket : 2025/08/146/M/07091…" at bounding box center [409, 196] width 818 height 392
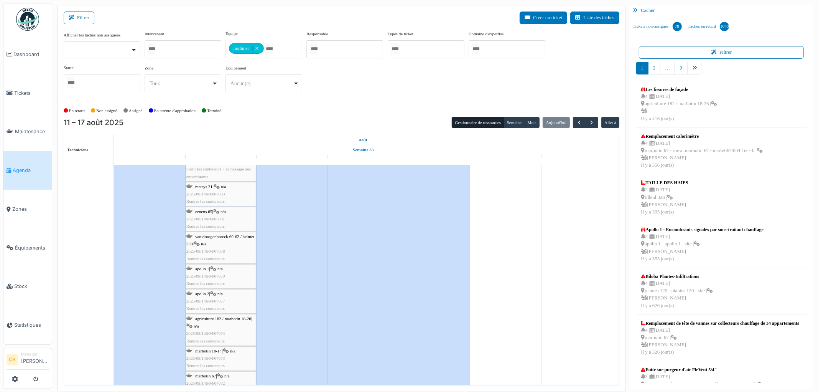
scroll to position [3324, 0]
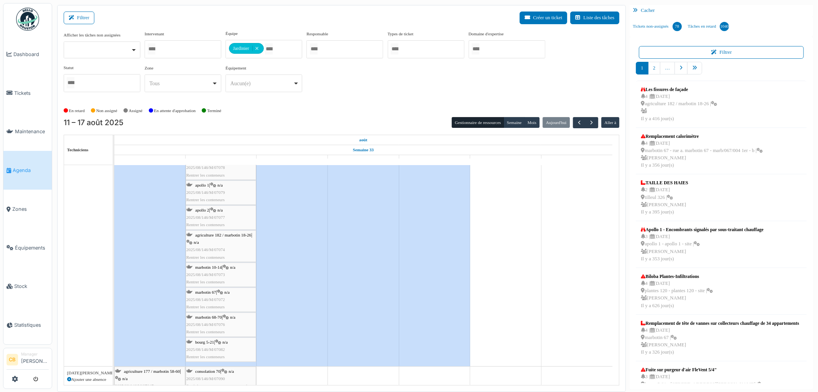
click at [224, 323] on span "2025/08/146/M/07076" at bounding box center [205, 324] width 39 height 5
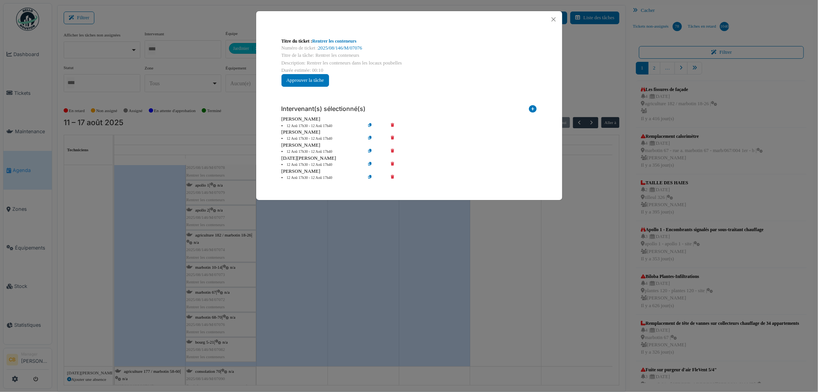
click at [393, 150] on icon at bounding box center [398, 152] width 22 height 6
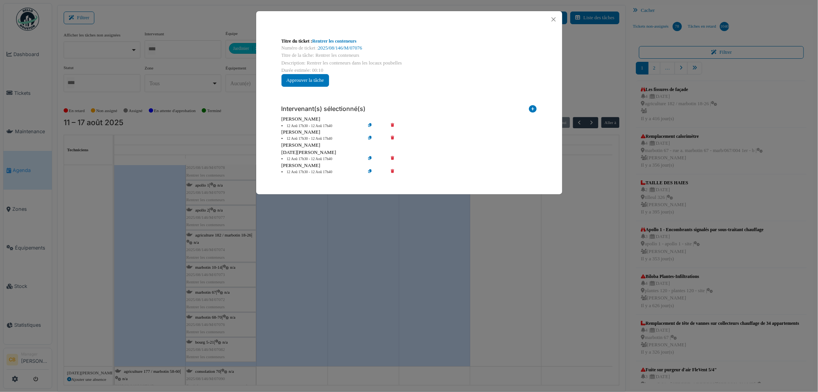
click at [336, 253] on div "Titre du ticket : Rentrer les conteneurs Numéro de ticket : 2025/08/146/M/07076…" at bounding box center [409, 196] width 818 height 392
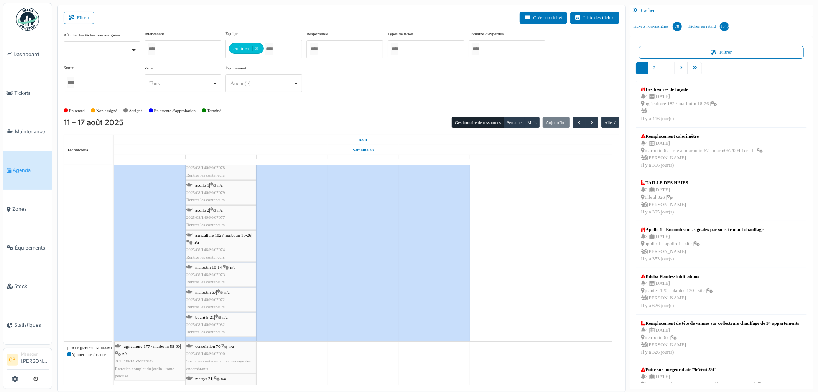
click at [223, 244] on div "agriculture 182 / marbotin 18-26 | n/a 2025/08/146/M/07074 Rentrer les conteneu…" at bounding box center [220, 246] width 69 height 30
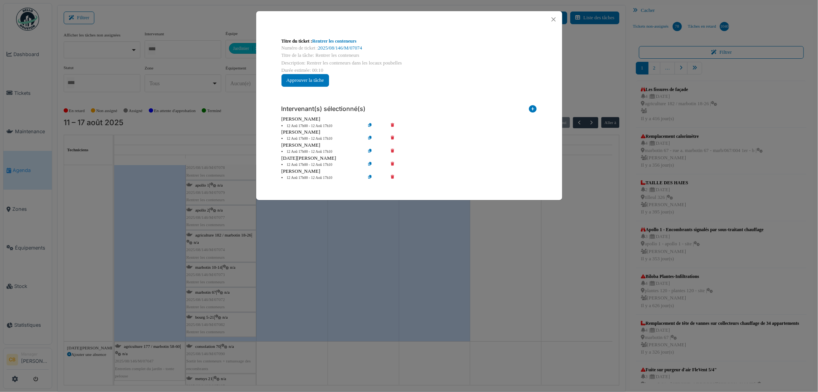
click at [393, 150] on icon at bounding box center [398, 152] width 22 height 6
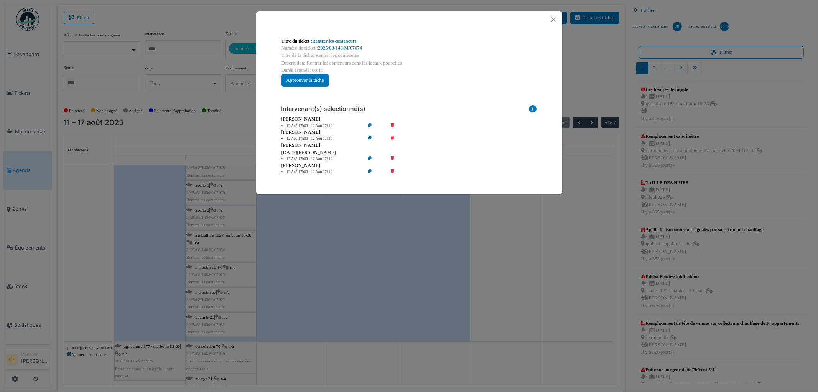
click at [310, 239] on div "Titre du ticket : Rentrer les conteneurs Numéro de ticket : 2025/08/146/M/07074…" at bounding box center [409, 196] width 818 height 392
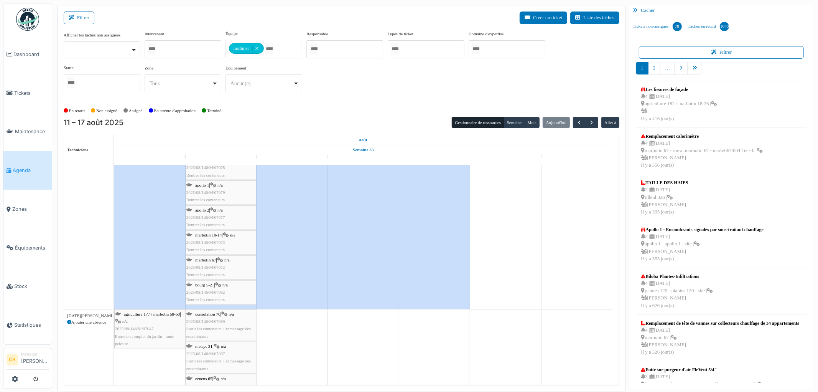
click at [226, 239] on div "marbotin 10-14 | n/a 2025/08/146/M/07073 Rentrer les conteneurs" at bounding box center [220, 242] width 69 height 22
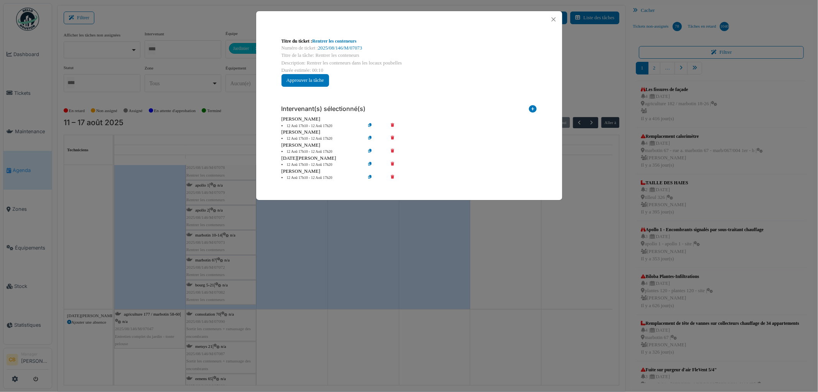
click at [393, 149] on icon at bounding box center [398, 152] width 22 height 6
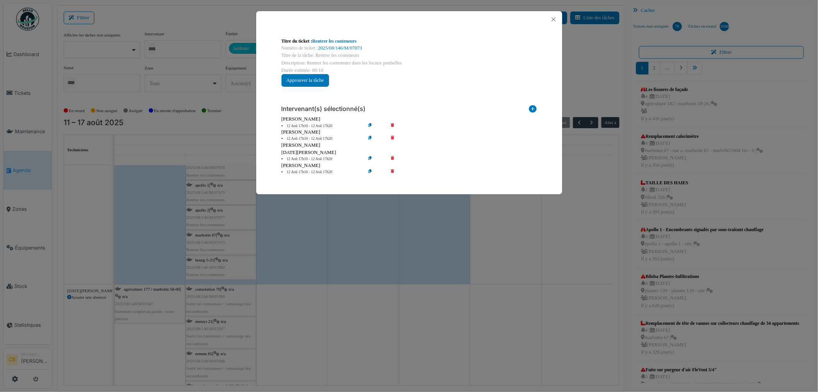
click at [353, 328] on div "Titre du ticket : Rentrer les conteneurs Numéro de ticket : 2025/08/146/M/07073…" at bounding box center [409, 196] width 818 height 392
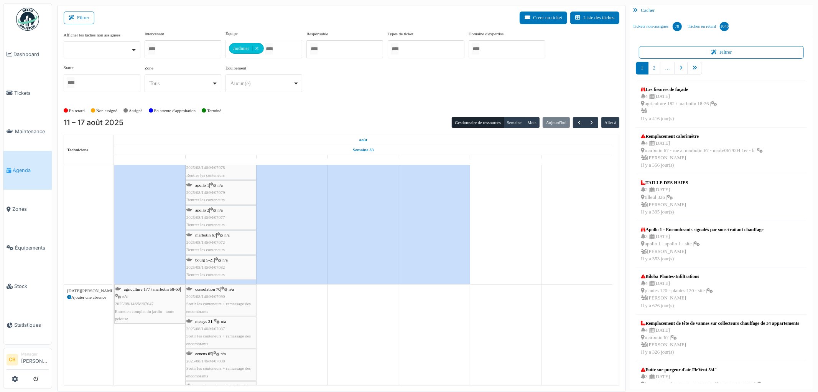
click at [227, 242] on div "marbotin 67 | n/a 2025/08/146/M/07072 Rentrer les conteneurs" at bounding box center [220, 242] width 69 height 22
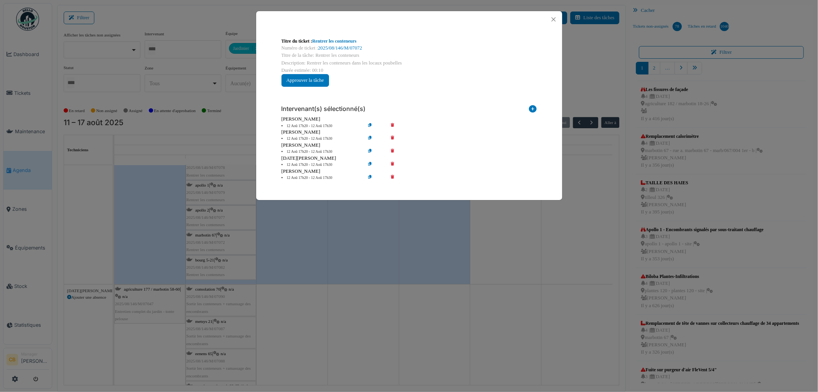
click at [392, 149] on icon at bounding box center [398, 152] width 22 height 6
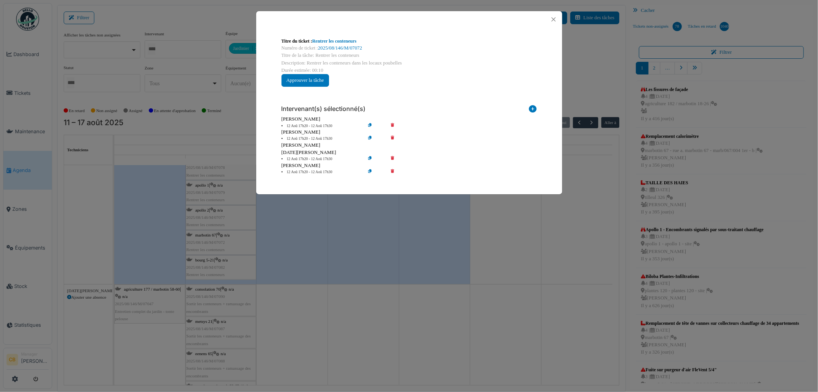
click at [311, 305] on div "Titre du ticket : Rentrer les conteneurs Numéro de ticket : 2025/08/146/M/07072…" at bounding box center [409, 196] width 818 height 392
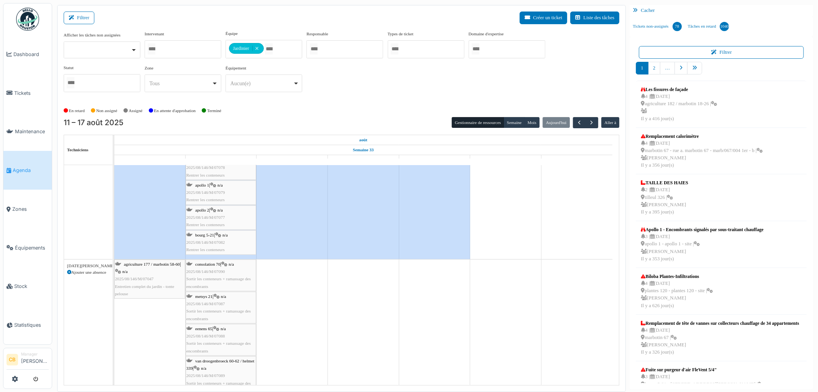
click at [219, 242] on span "2025/08/146/M/07082" at bounding box center [205, 242] width 39 height 5
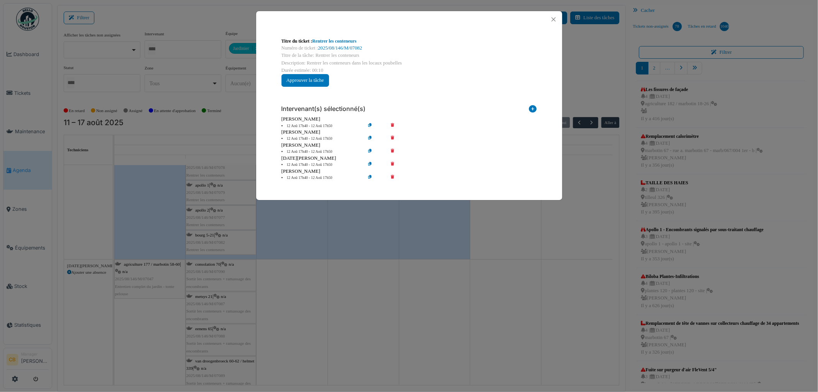
click at [394, 150] on icon at bounding box center [398, 152] width 22 height 6
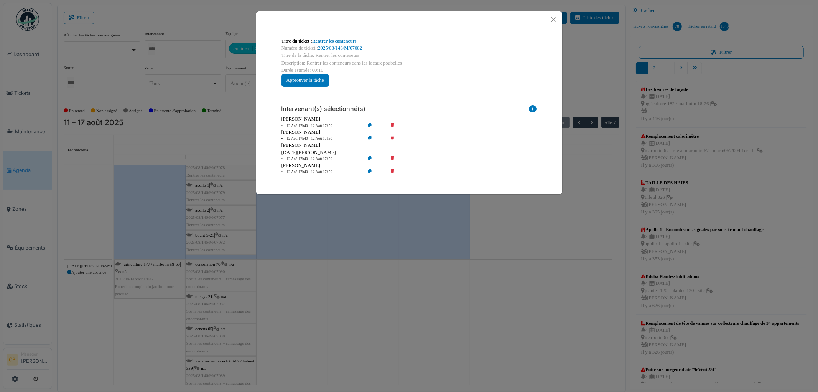
drag, startPoint x: 363, startPoint y: 331, endPoint x: 351, endPoint y: 345, distance: 18.8
click at [363, 332] on div "Titre du ticket : Rentrer les conteneurs Numéro de ticket : 2025/08/146/M/07082…" at bounding box center [409, 196] width 818 height 392
